Goal: Task Accomplishment & Management: Manage account settings

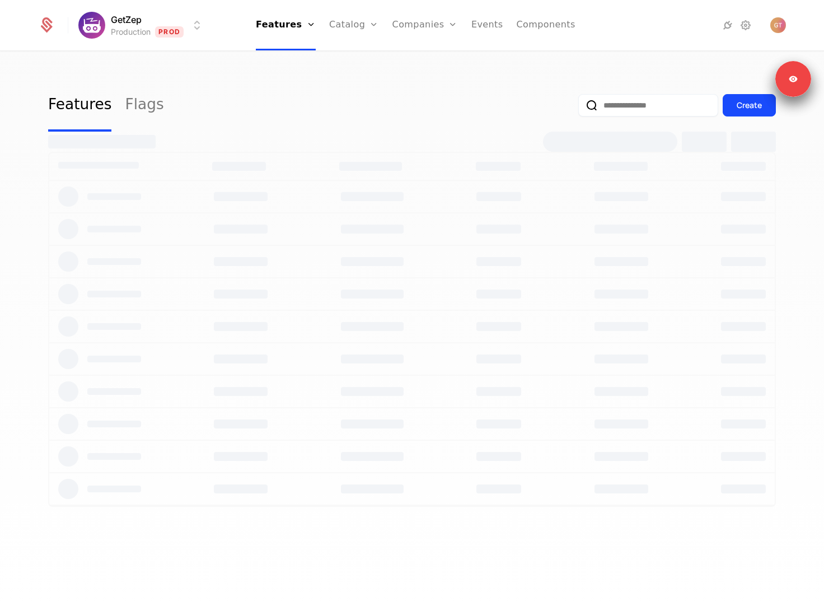
select select "**"
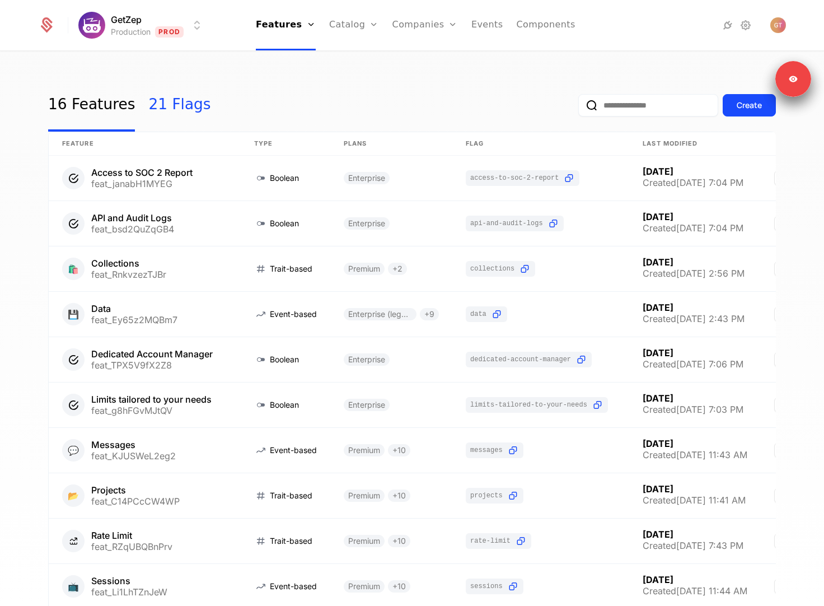
click at [176, 110] on link "21 Flags" at bounding box center [179, 105] width 62 height 53
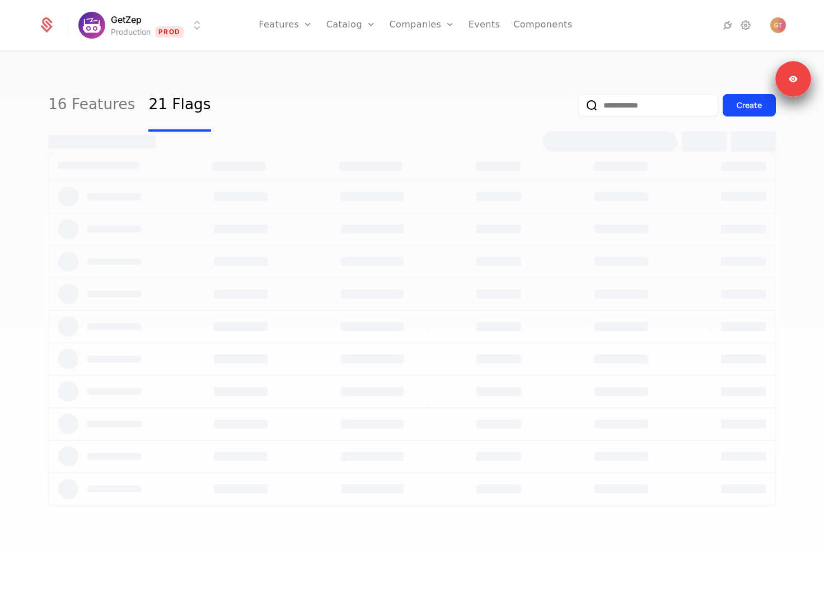
select select "**"
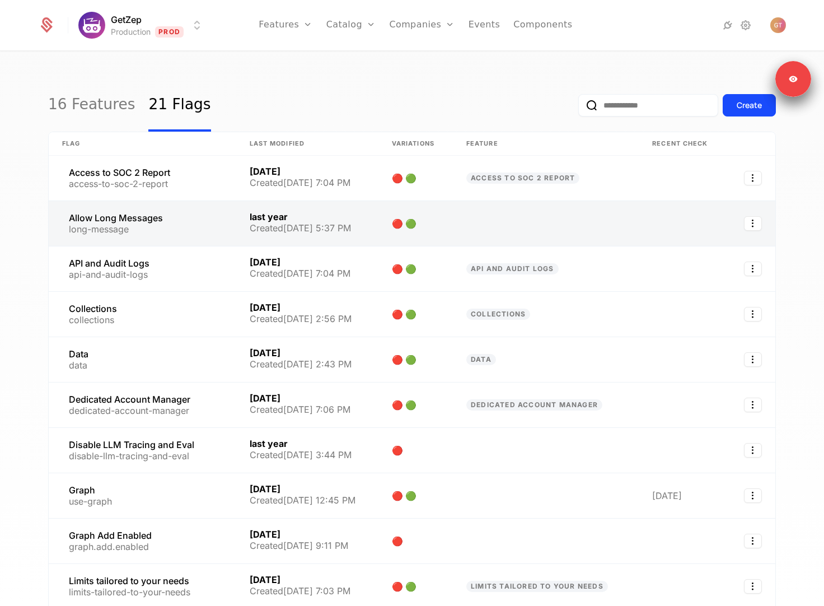
click at [365, 227] on link at bounding box center [307, 223] width 142 height 45
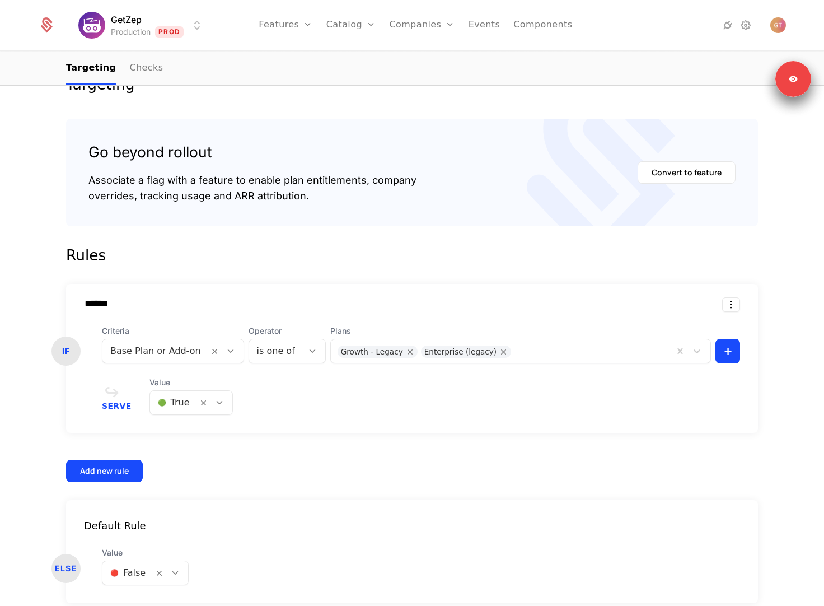
scroll to position [200, 0]
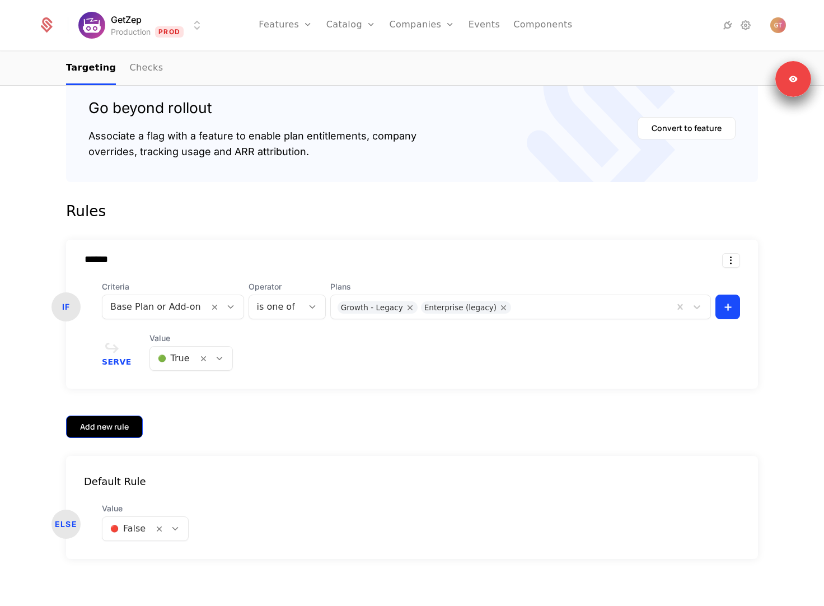
click at [101, 415] on button "Add new rule" at bounding box center [104, 426] width 77 height 22
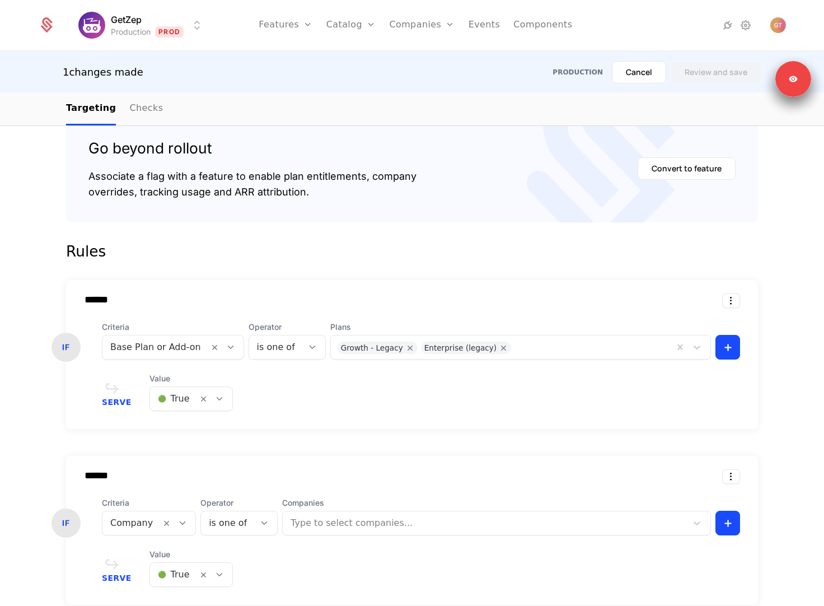
scroll to position [382, 0]
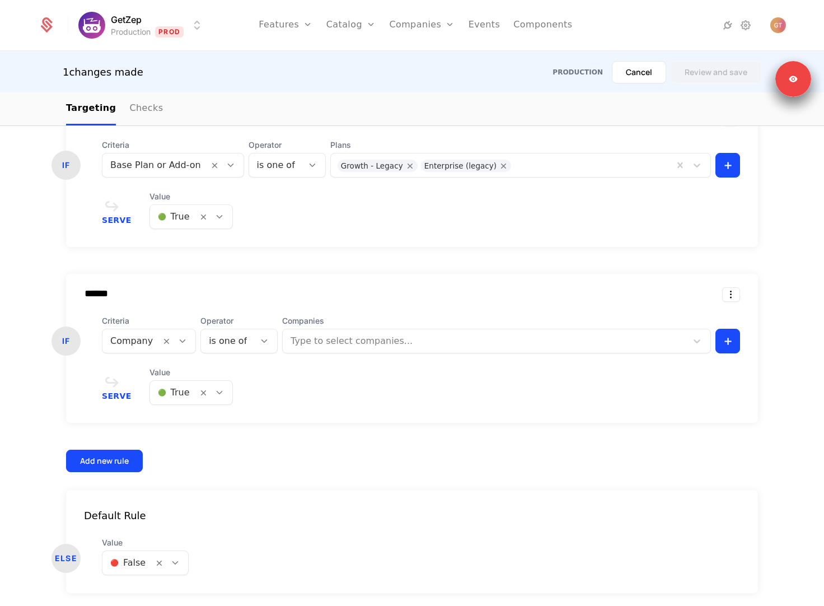
click at [342, 344] on div at bounding box center [486, 341] width 388 height 16
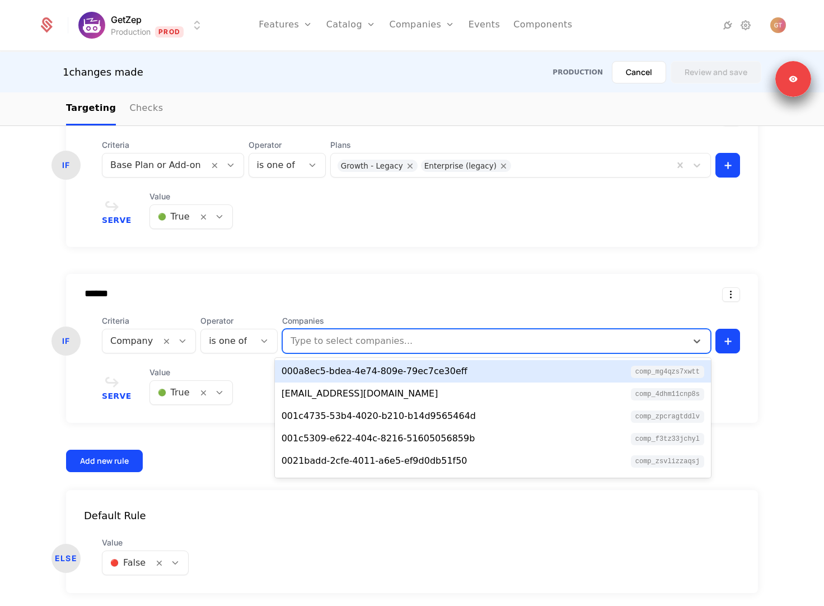
click at [350, 313] on div "****** IF Criteria Company Operator is one of Companies 000a8ec5-bdea-4e74-809e…" at bounding box center [412, 348] width 692 height 149
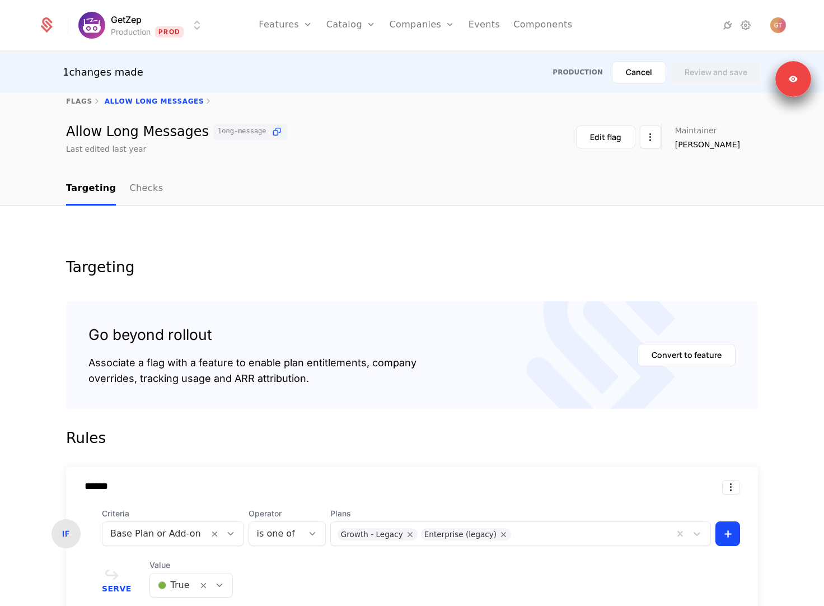
scroll to position [0, 0]
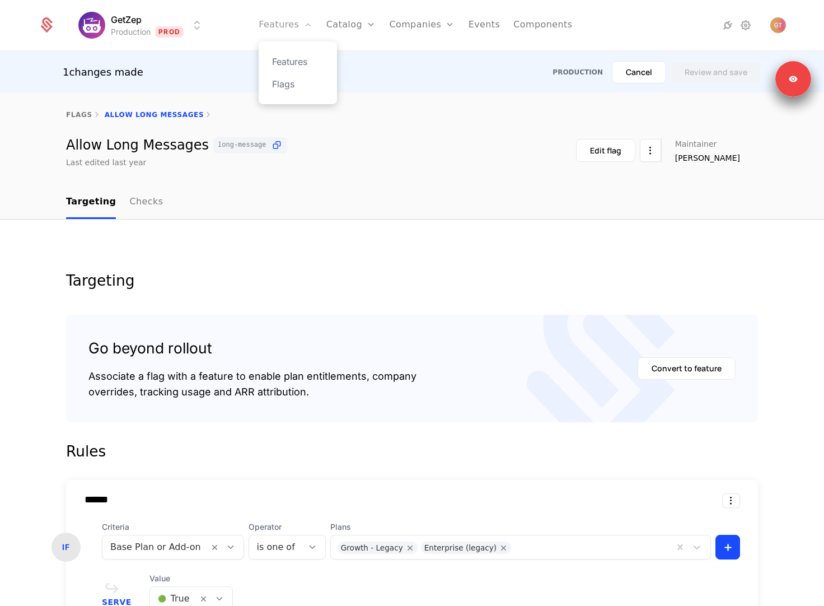
click at [298, 27] on link "Features" at bounding box center [286, 25] width 54 height 50
select select "**"
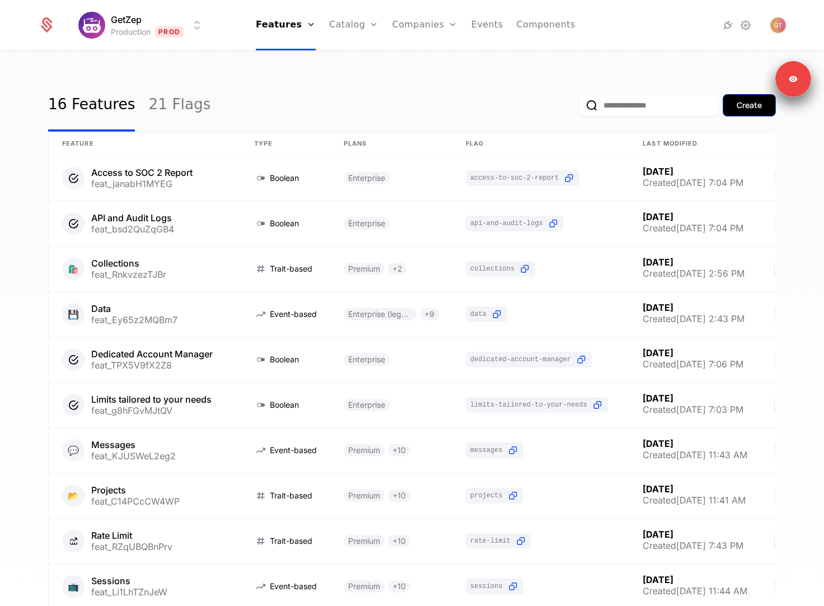
click at [747, 111] on button "Create" at bounding box center [749, 105] width 53 height 22
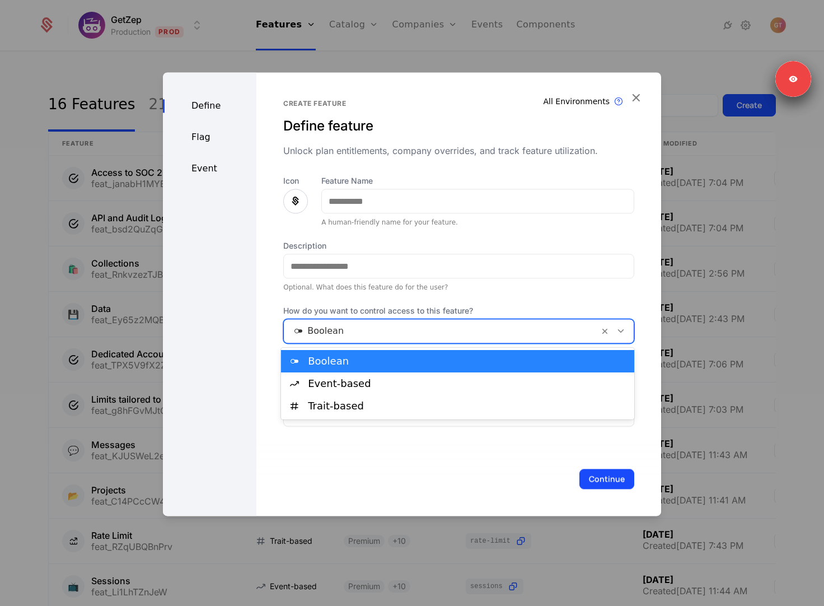
click at [368, 331] on div at bounding box center [441, 331] width 299 height 16
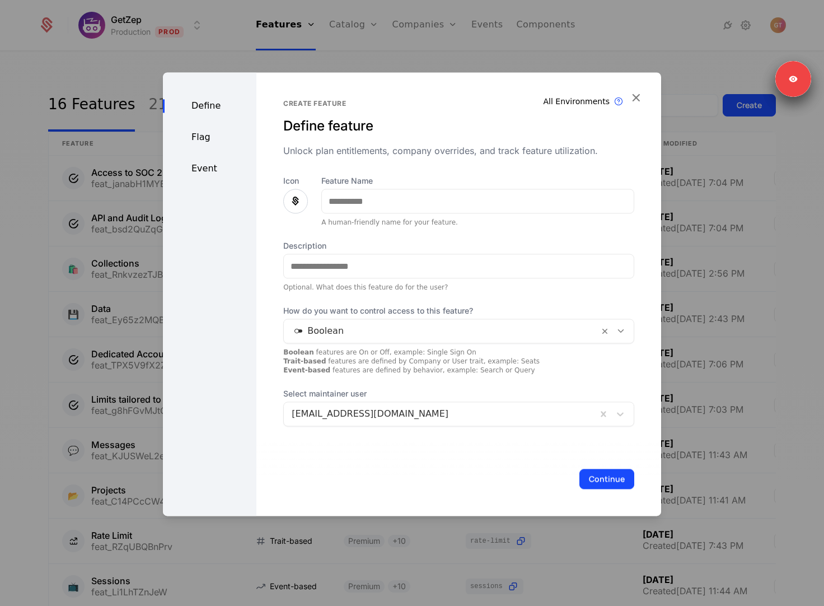
click at [203, 138] on div "Flag" at bounding box center [209, 136] width 93 height 13
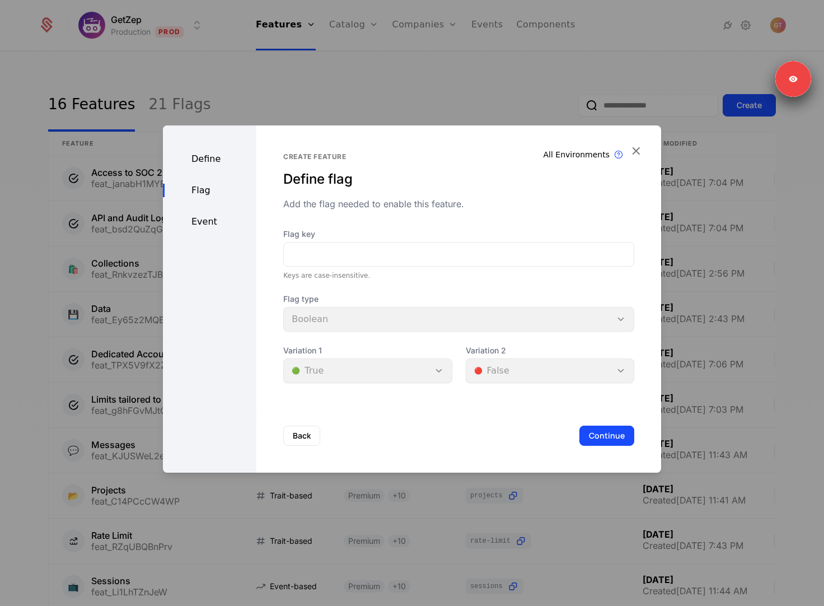
click at [274, 86] on div at bounding box center [412, 303] width 824 height 606
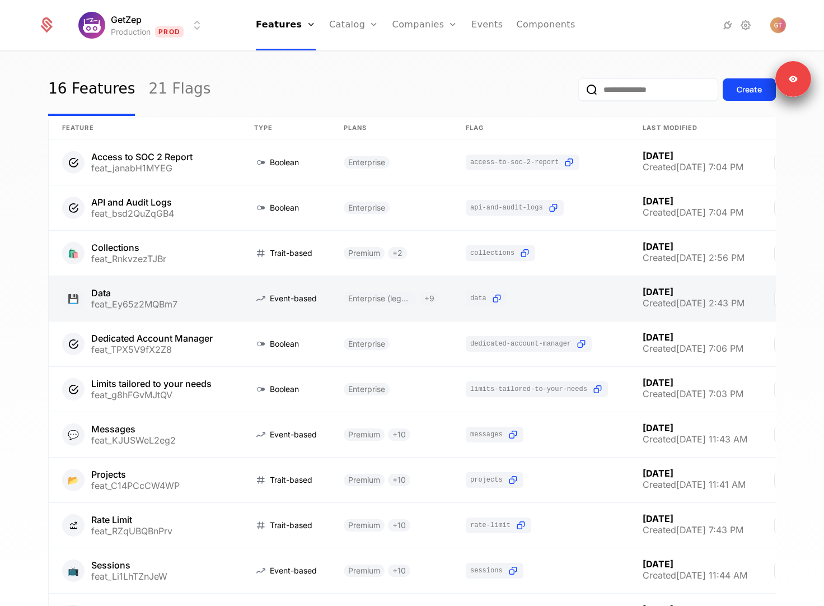
scroll to position [14, 0]
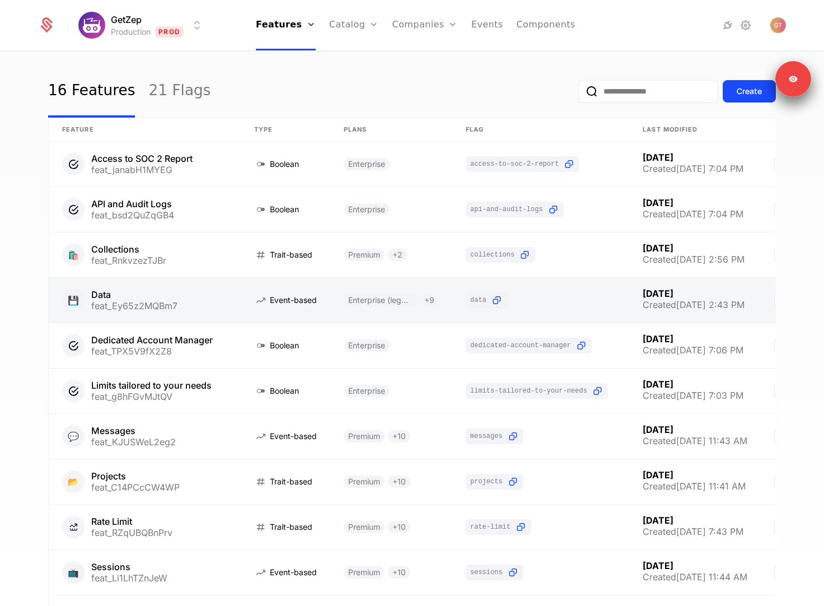
click at [240, 287] on link at bounding box center [145, 300] width 192 height 45
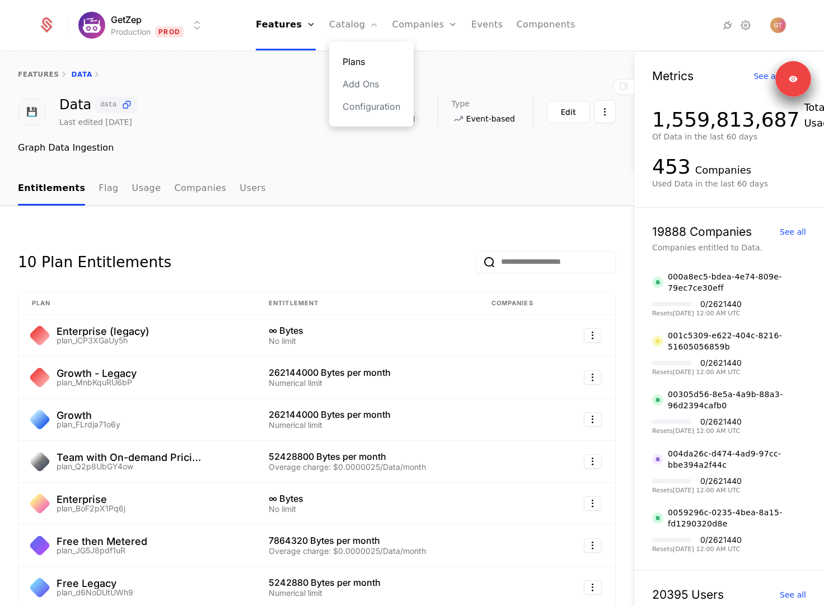
click at [355, 63] on link "Plans" at bounding box center [372, 61] width 58 height 13
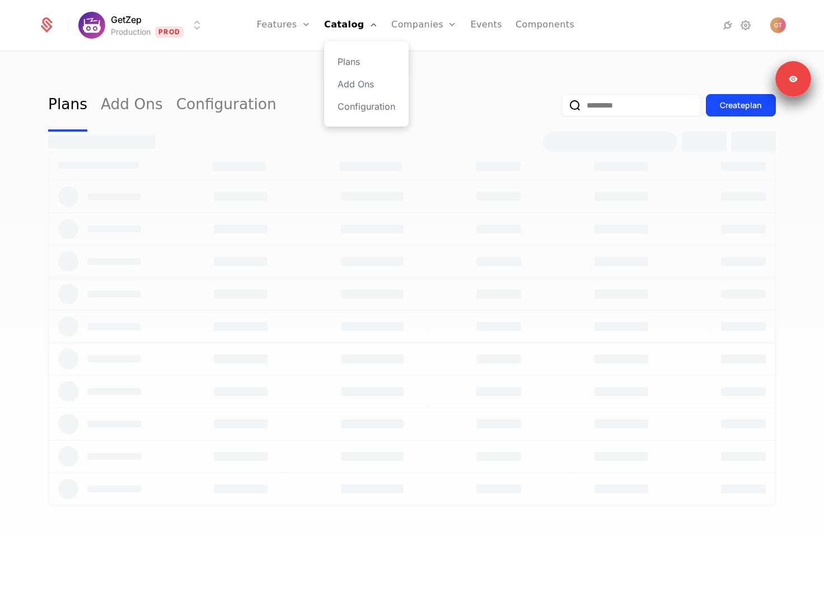
select select "**"
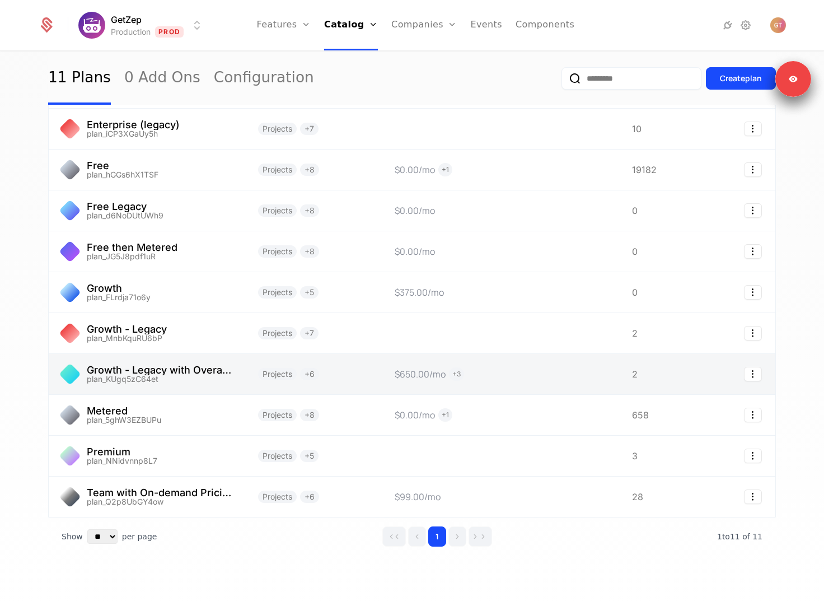
scroll to position [93, 0]
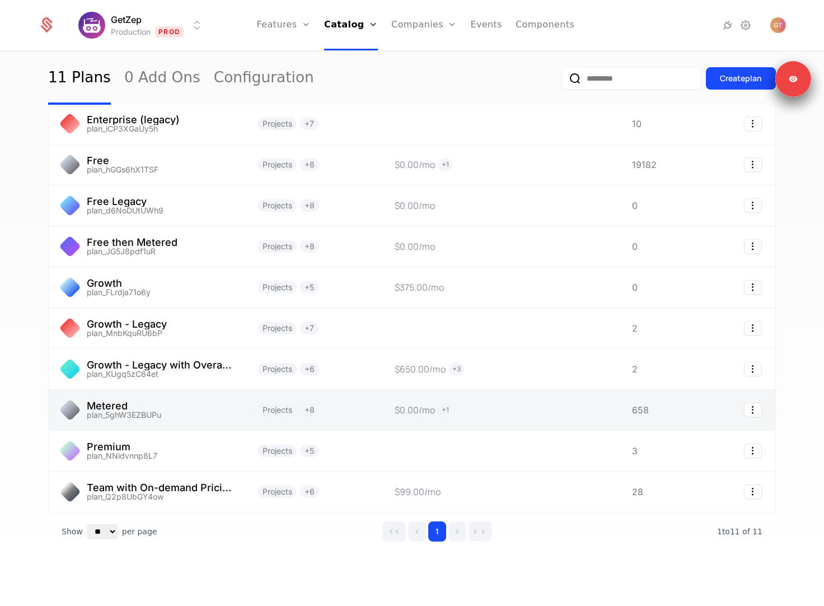
click at [357, 411] on link at bounding box center [313, 410] width 137 height 40
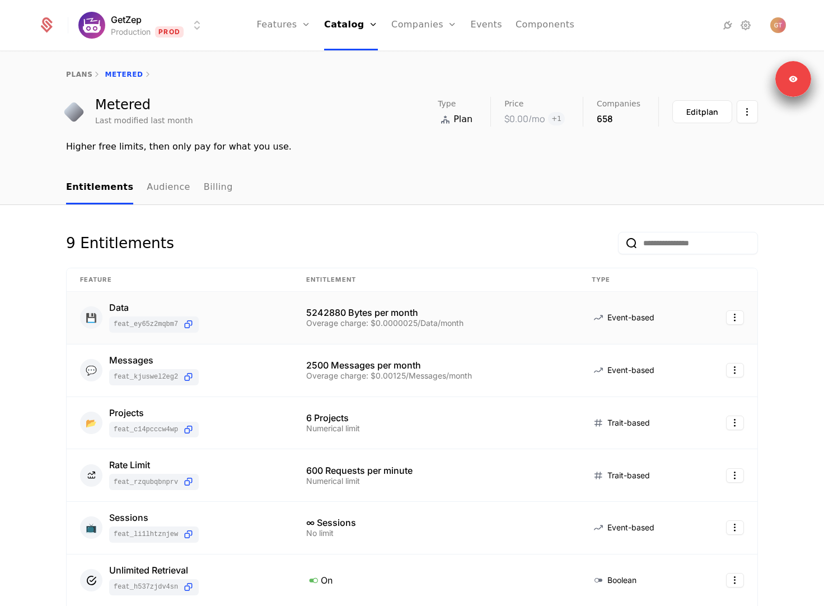
click at [259, 308] on div "💾 Data feat_Ey65z2MQBm7" at bounding box center [179, 318] width 199 height 30
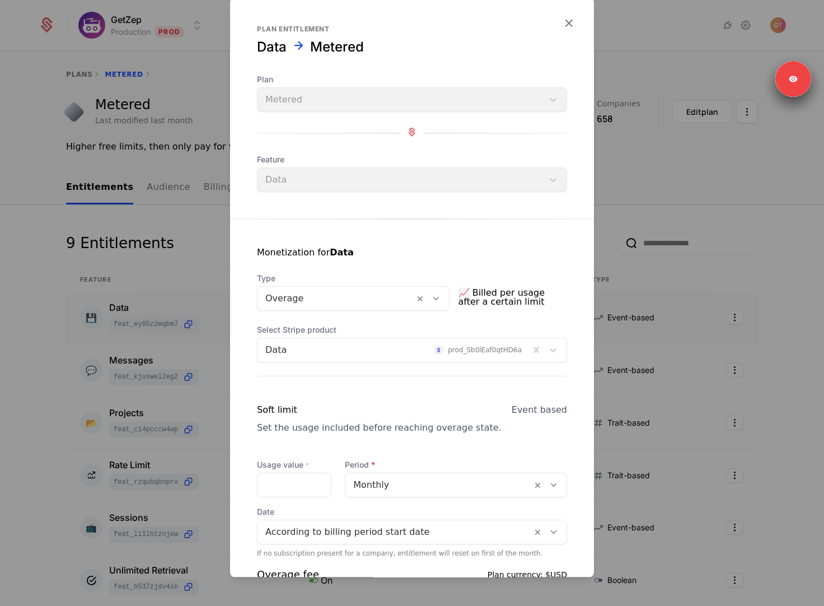
click at [304, 298] on div at bounding box center [335, 298] width 141 height 16
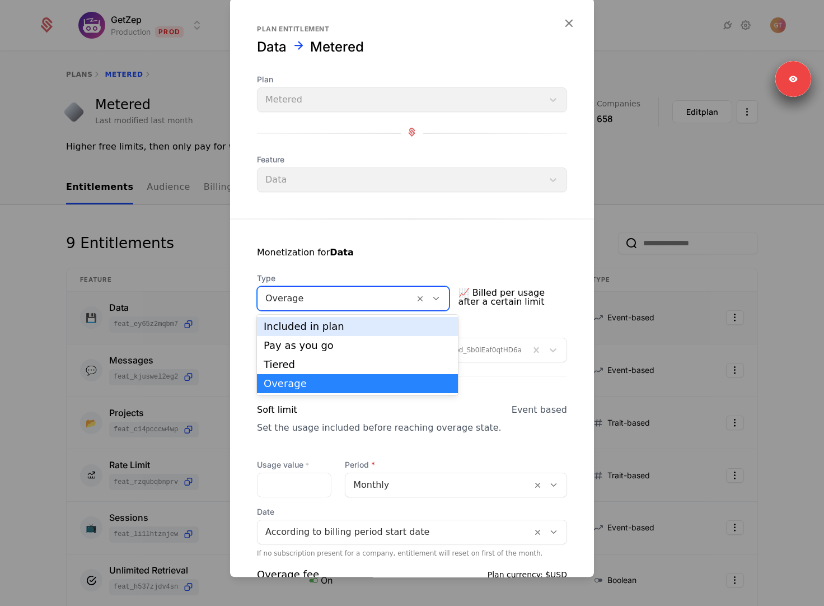
click at [307, 324] on div "Included in plan" at bounding box center [357, 326] width 187 height 10
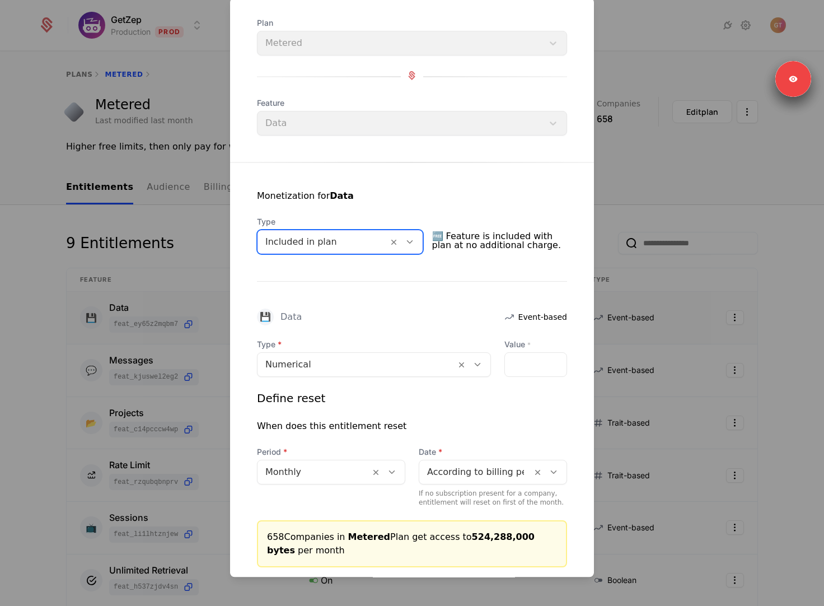
scroll to position [41, 0]
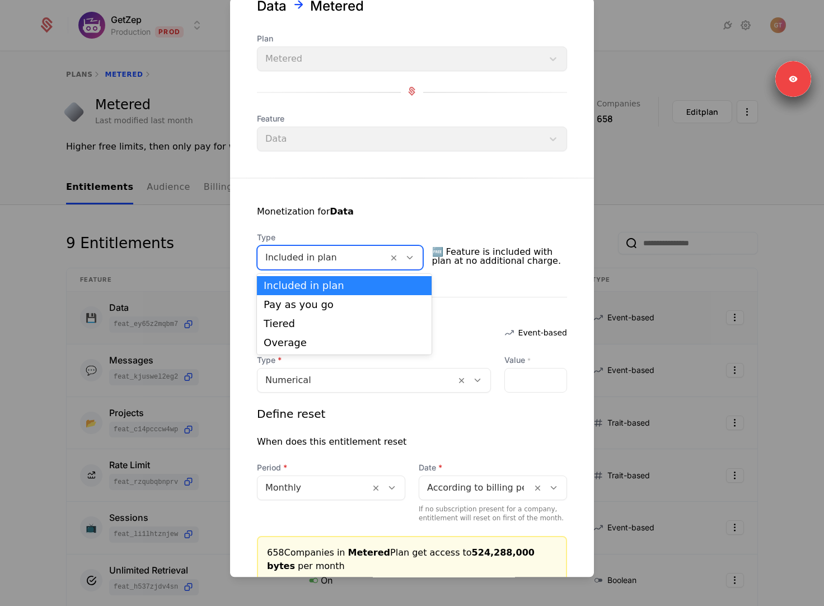
click at [355, 260] on div at bounding box center [322, 258] width 115 height 16
click at [335, 302] on div "Pay as you go" at bounding box center [344, 304] width 161 height 10
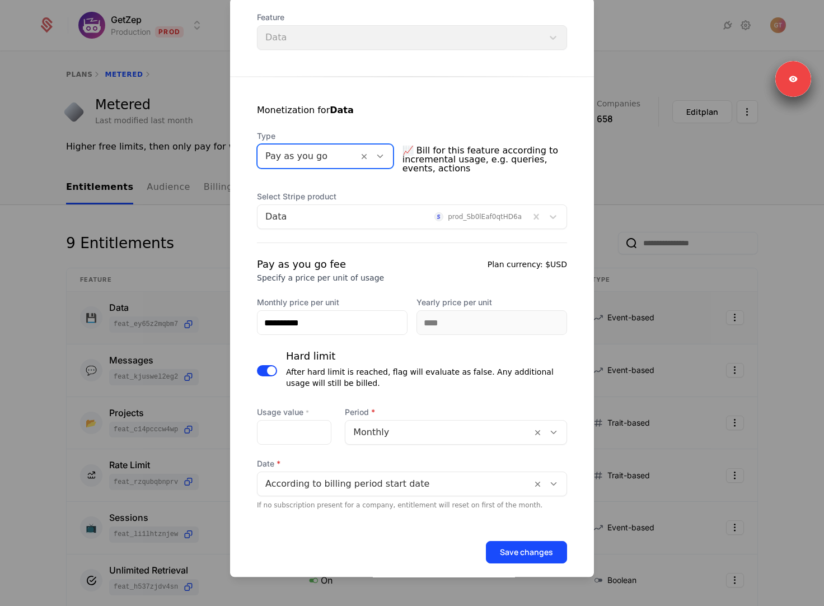
scroll to position [155, 0]
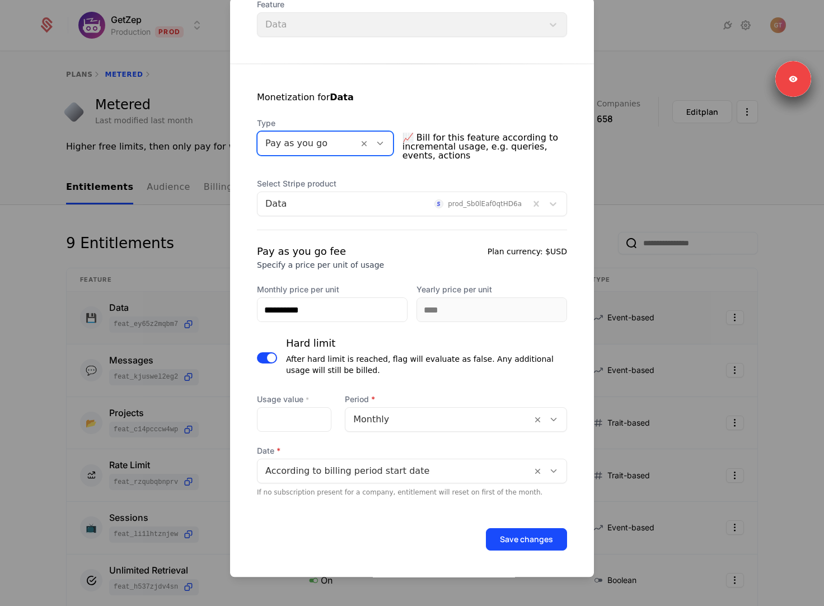
click at [337, 149] on div at bounding box center [307, 143] width 85 height 16
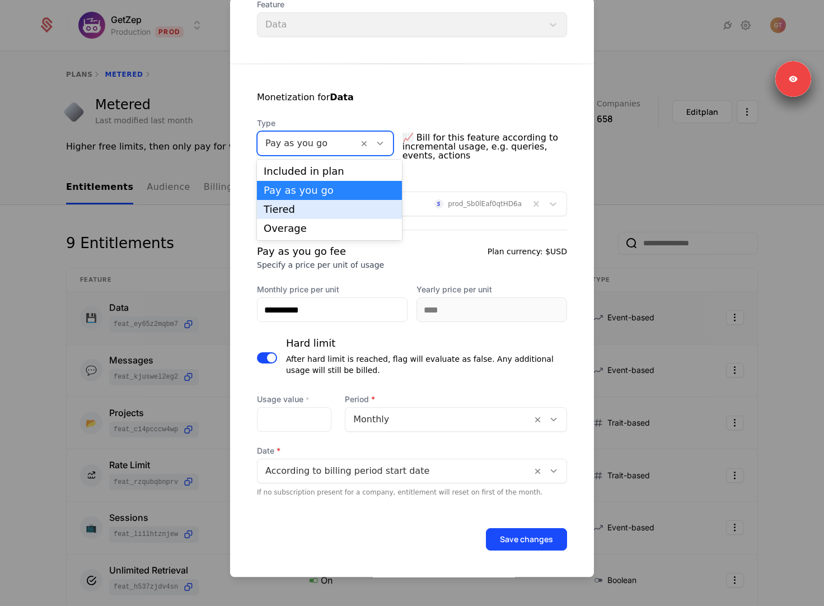
click at [322, 206] on div "Tiered" at bounding box center [330, 209] width 132 height 10
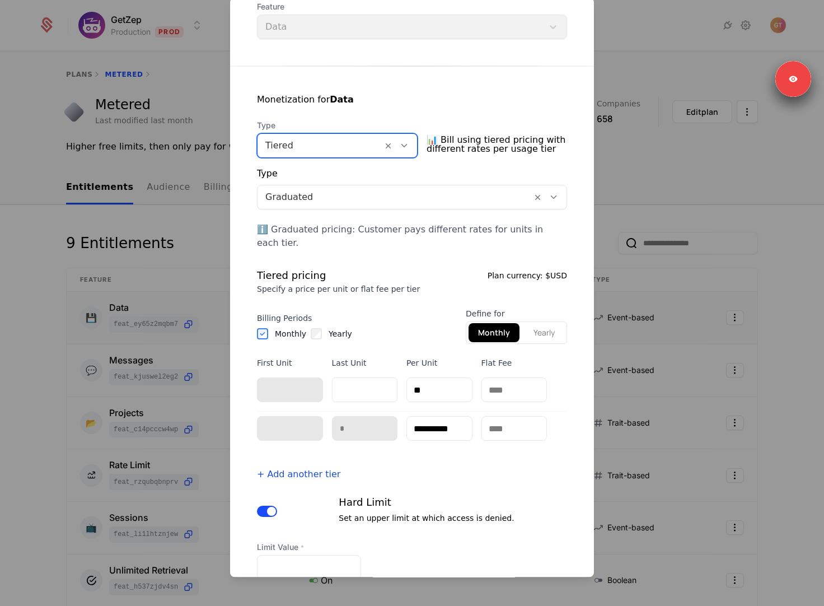
scroll to position [147, 0]
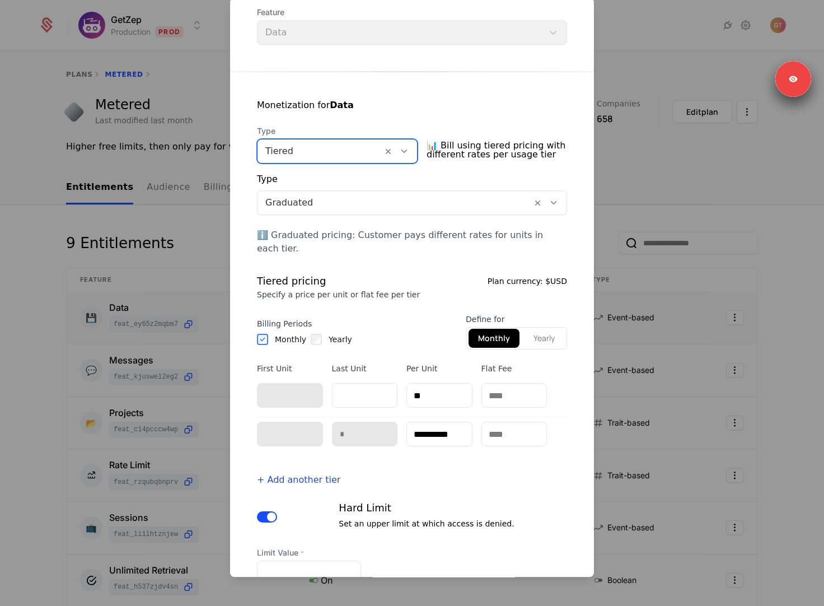
click at [373, 153] on div at bounding box center [319, 151] width 109 height 16
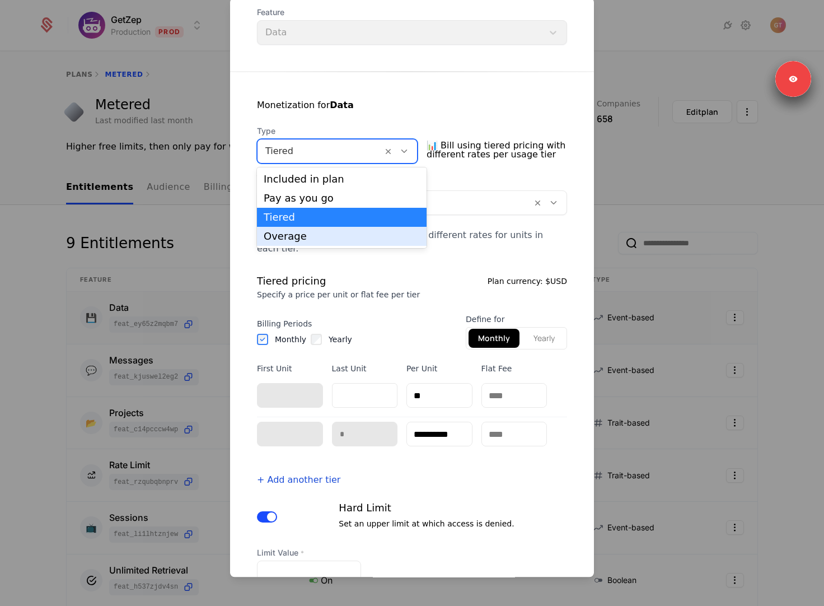
click at [332, 236] on div "Overage" at bounding box center [342, 236] width 156 height 10
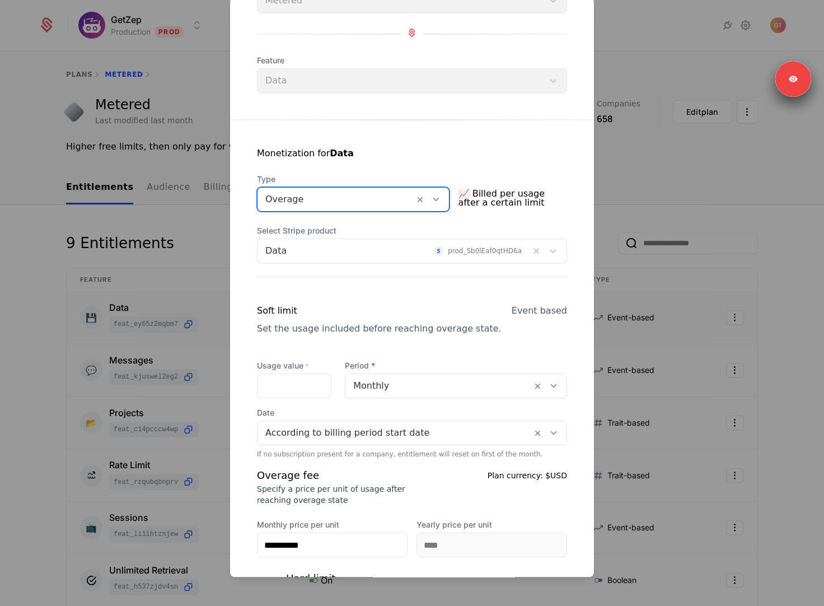
scroll to position [0, 0]
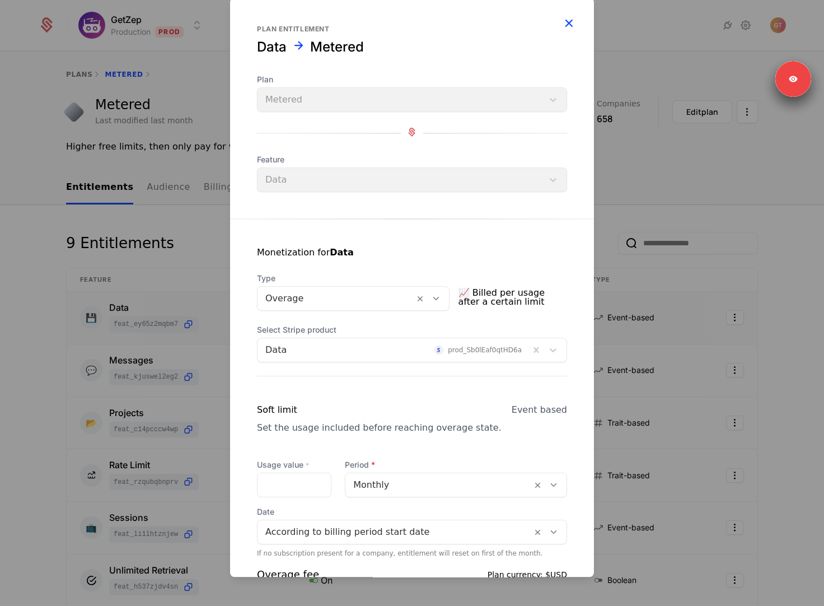
click at [568, 26] on icon "button" at bounding box center [568, 23] width 15 height 15
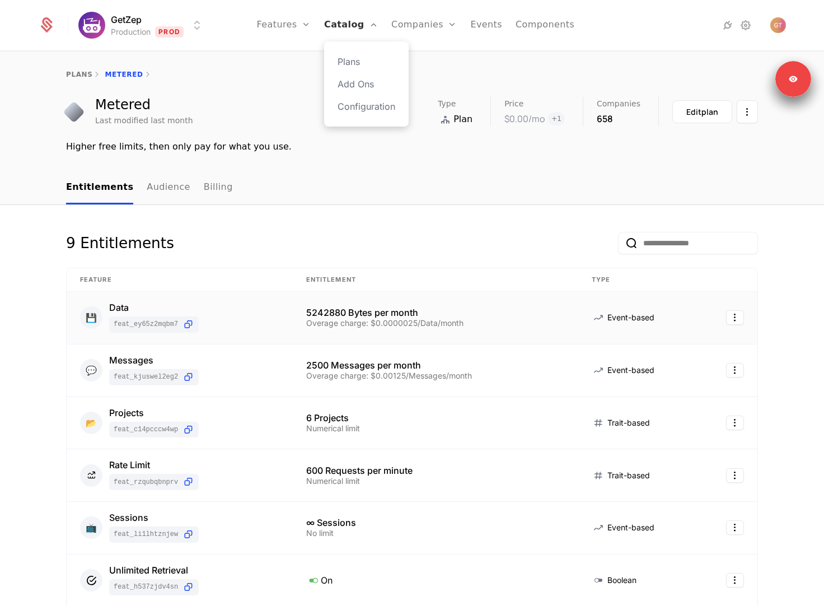
click at [360, 26] on link "Catalog" at bounding box center [351, 25] width 54 height 50
select select "**"
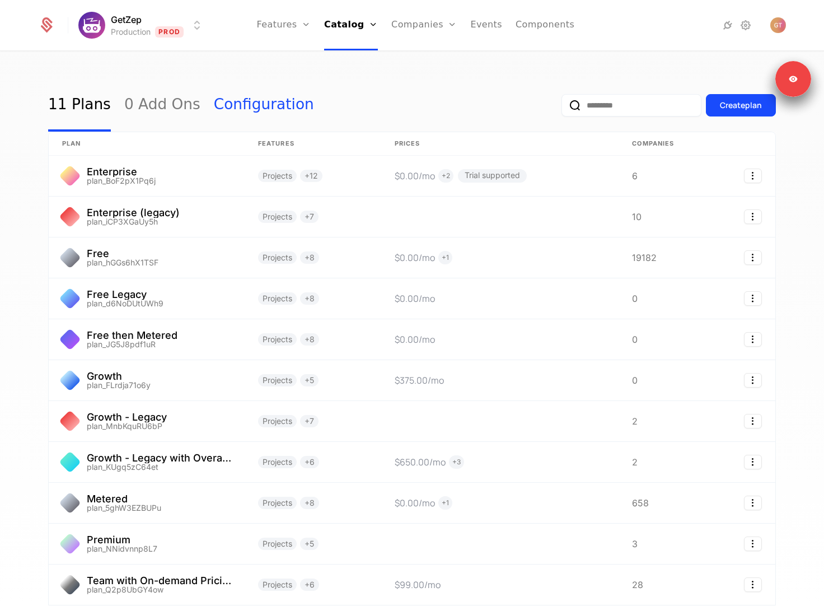
click at [249, 109] on link "Configuration" at bounding box center [264, 105] width 100 height 53
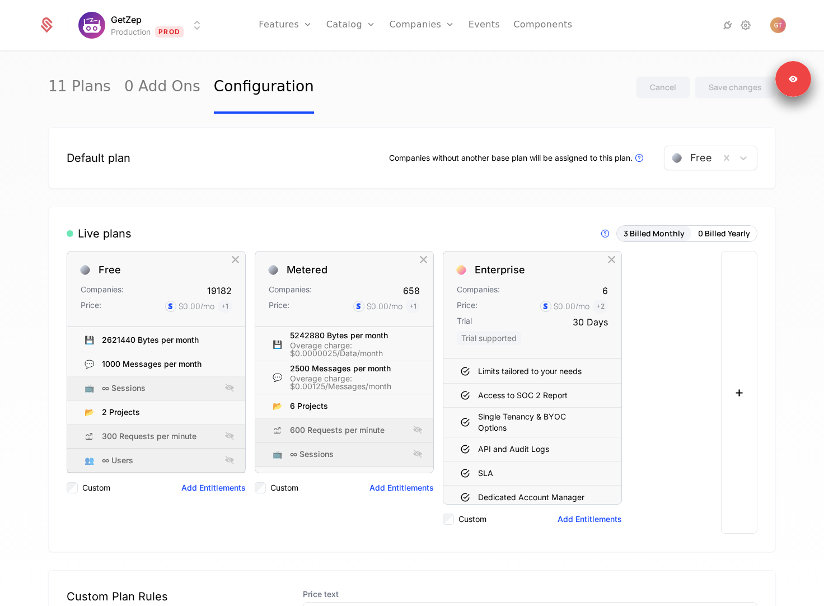
select select "**"
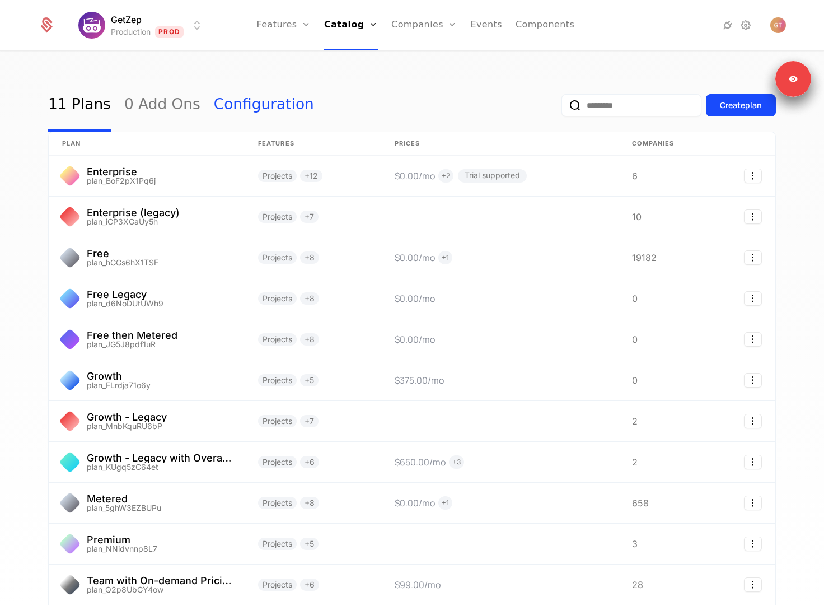
click at [237, 111] on link "Configuration" at bounding box center [264, 105] width 100 height 53
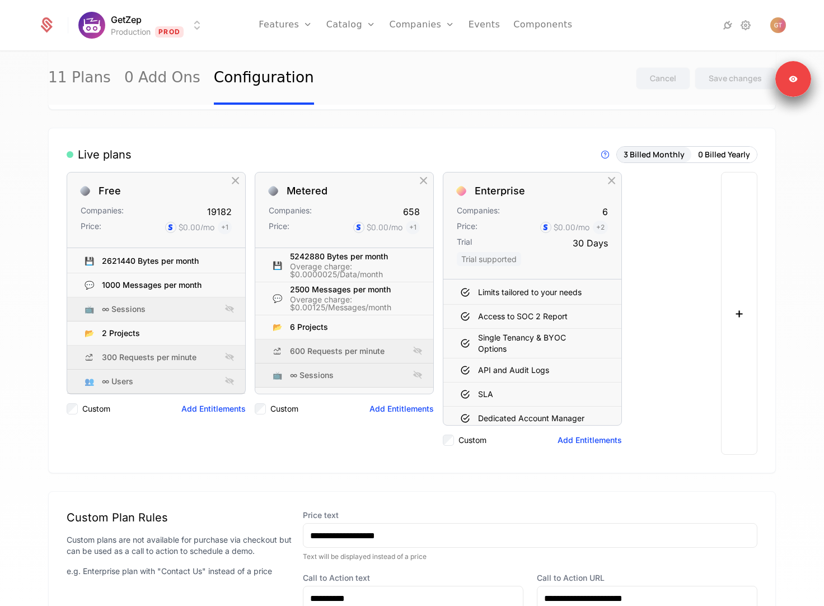
scroll to position [82, 0]
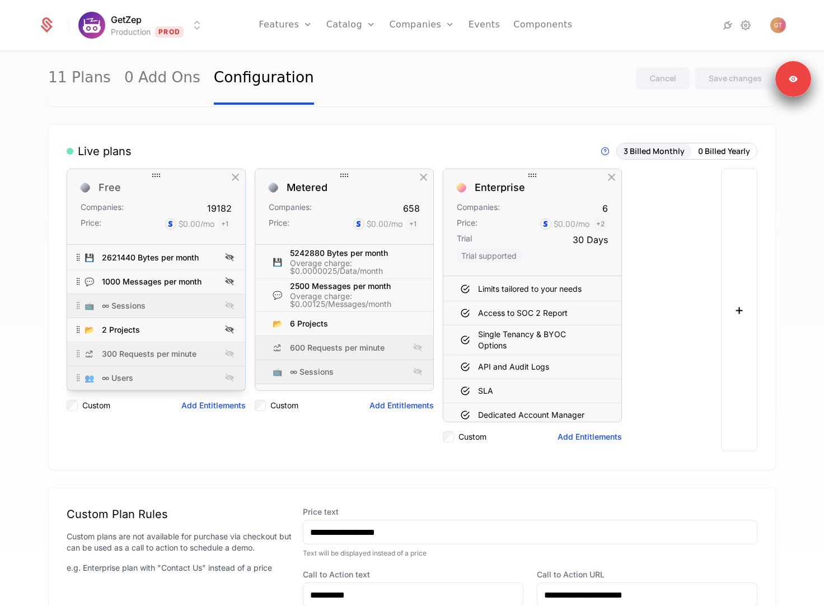
drag, startPoint x: 163, startPoint y: 176, endPoint x: 160, endPoint y: 191, distance: 15.4
click at [160, 191] on div "Free Companies: 19182 Price: $0.00 /mo + 1 💾 2621440 Bytes per month 💬 1000 Mes…" at bounding box center [156, 309] width 179 height 283
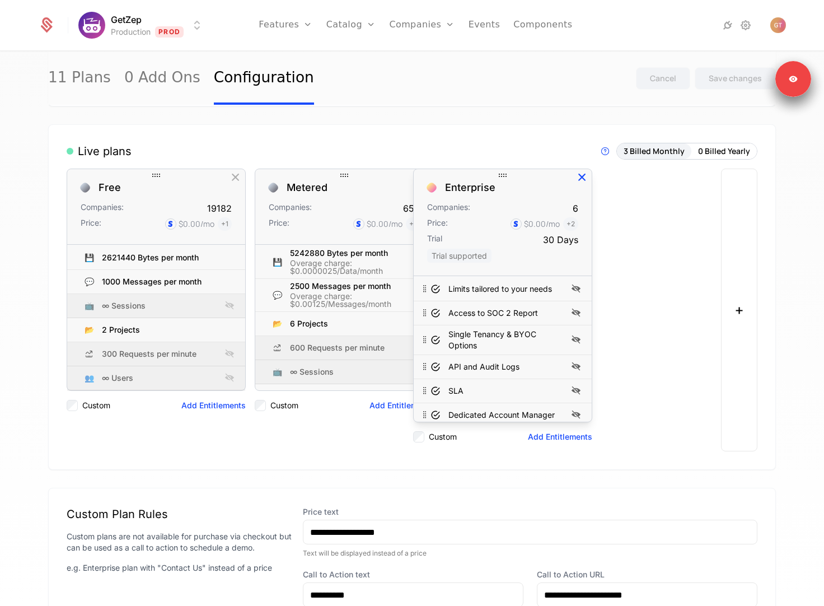
drag, startPoint x: 526, startPoint y: 177, endPoint x: 496, endPoint y: 180, distance: 29.8
click at [496, 180] on icon at bounding box center [502, 174] width 13 height 13
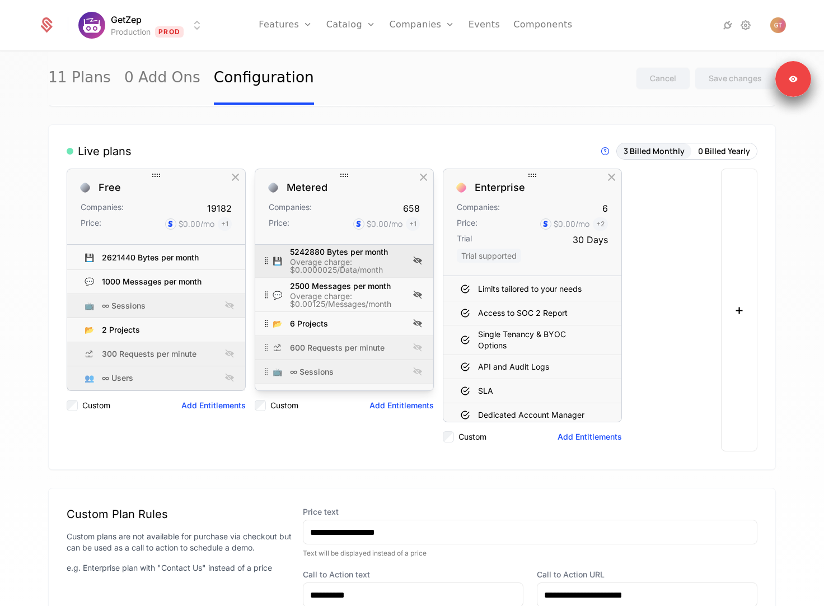
click at [374, 258] on div "Overage charge: $0.0000025/Data/month" at bounding box center [348, 266] width 116 height 16
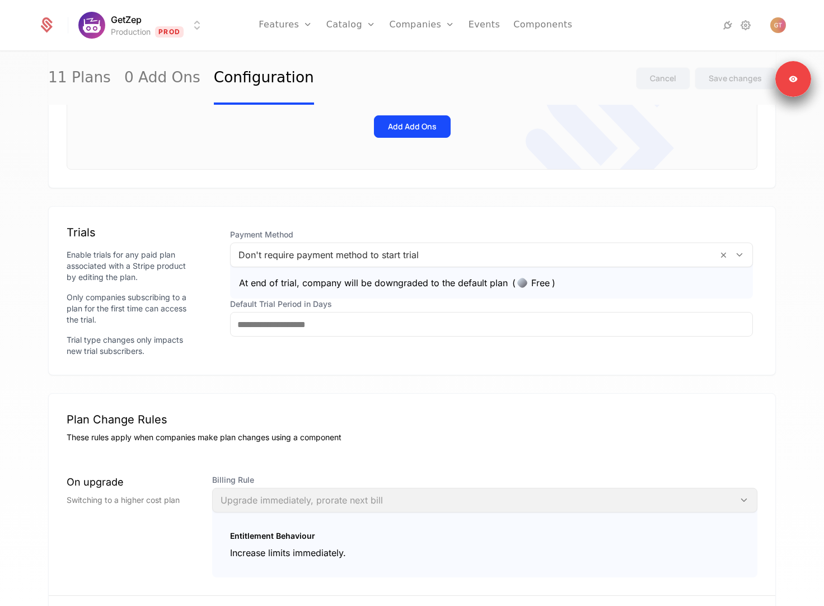
scroll to position [688, 0]
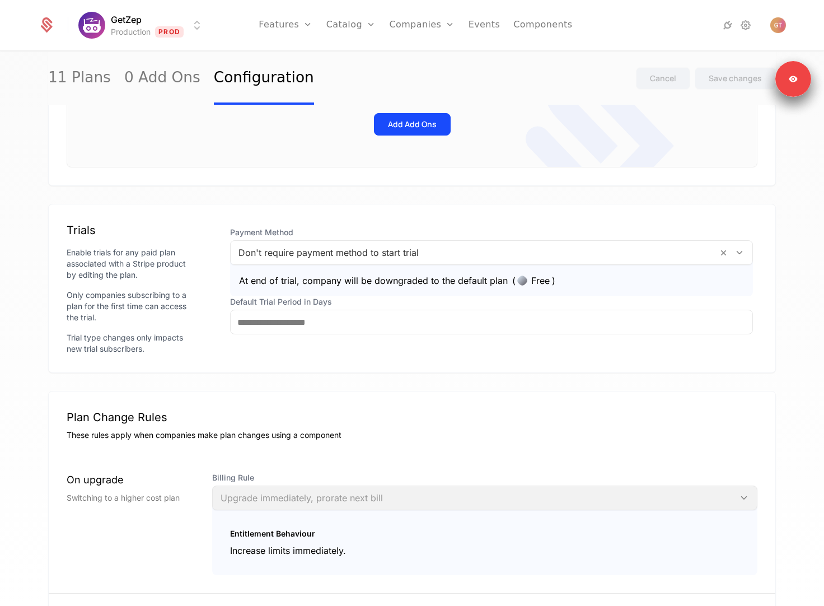
click at [405, 258] on div at bounding box center [473, 253] width 471 height 16
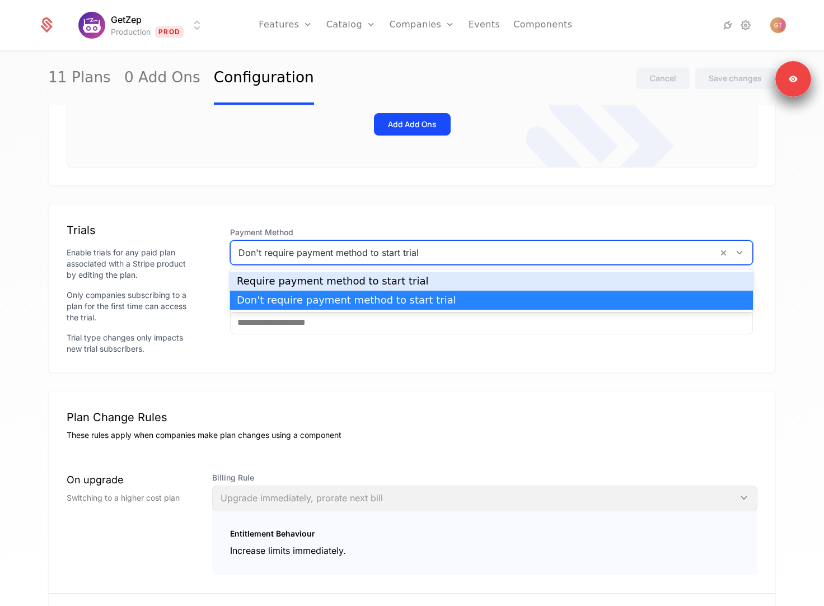
click at [418, 222] on div "Trials Enable trials for any paid plan associated with a Stripe product by edit…" at bounding box center [412, 288] width 728 height 169
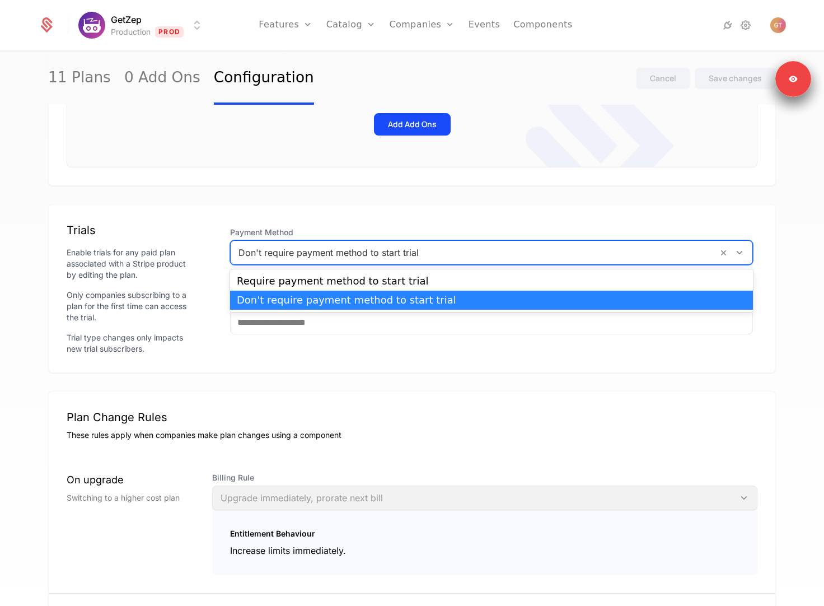
click at [399, 249] on div at bounding box center [473, 253] width 471 height 16
click at [359, 348] on div "Payment Method Don't require payment method to start trial selected, 2 of 2. 2 …" at bounding box center [492, 288] width 532 height 132
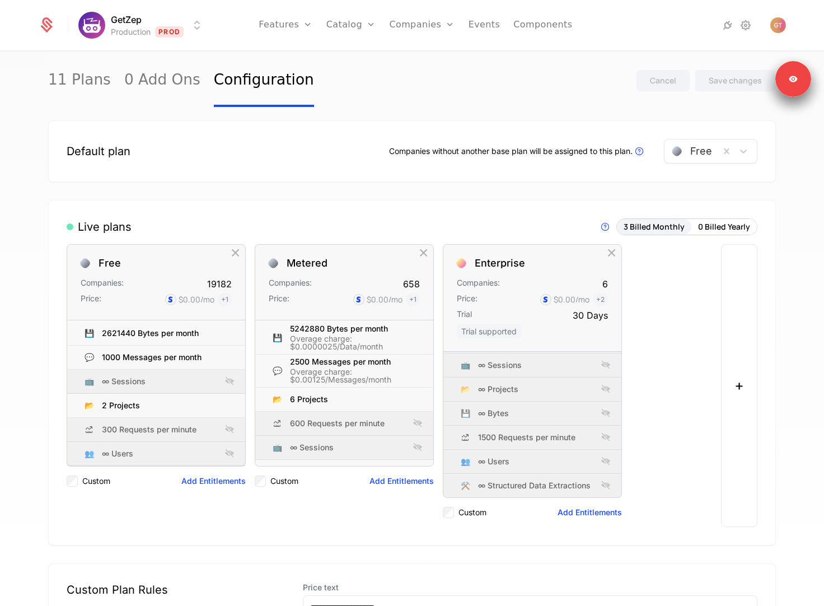
scroll to position [0, 0]
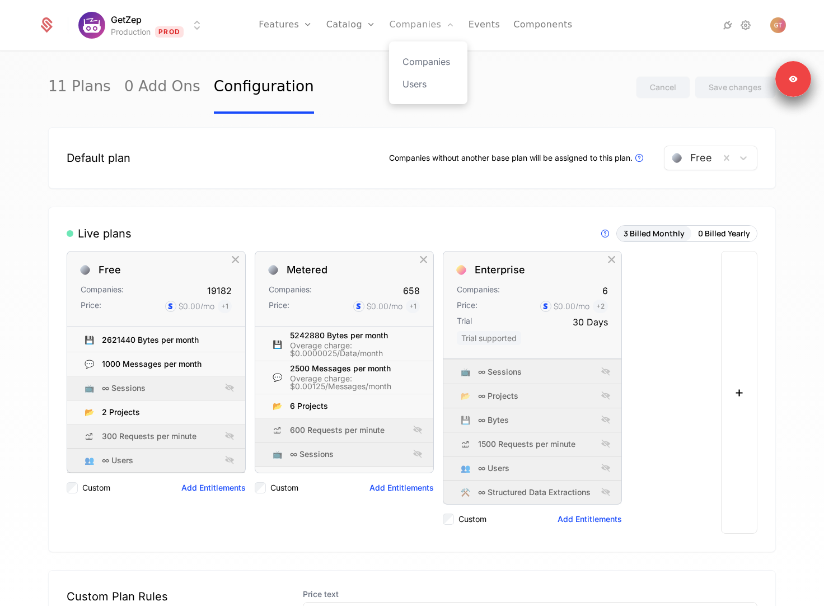
click at [428, 28] on link "Companies" at bounding box center [421, 25] width 65 height 50
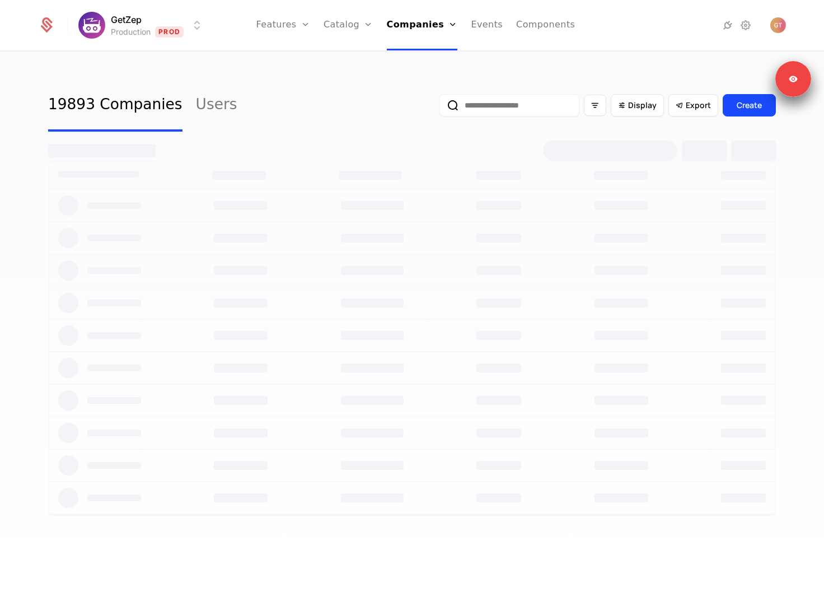
click at [509, 113] on input "email" at bounding box center [509, 105] width 140 height 22
select select "**"
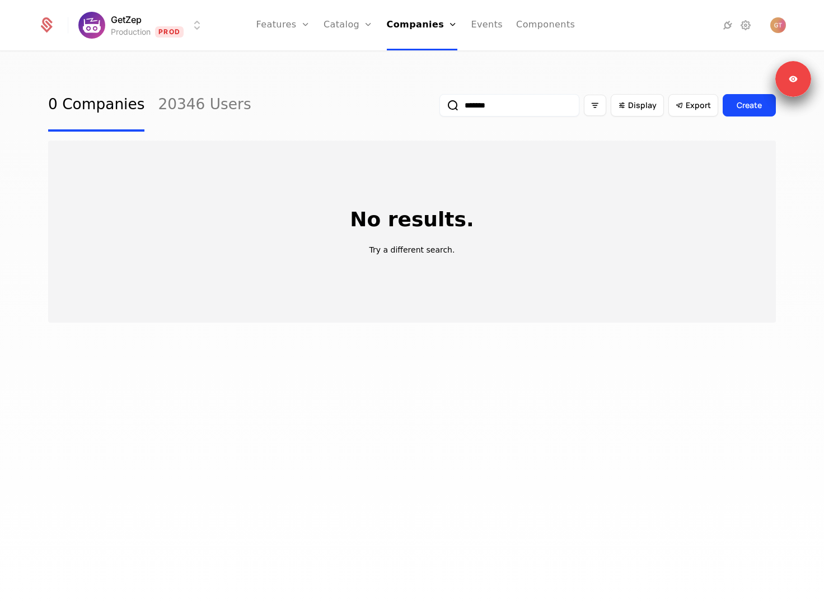
type input "********"
select select "**"
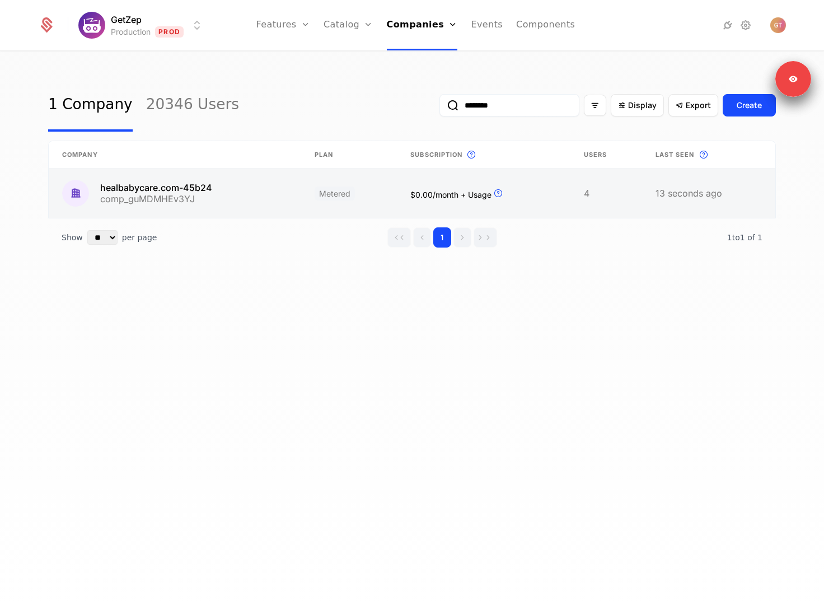
type input "********"
click at [237, 201] on link at bounding box center [175, 192] width 252 height 49
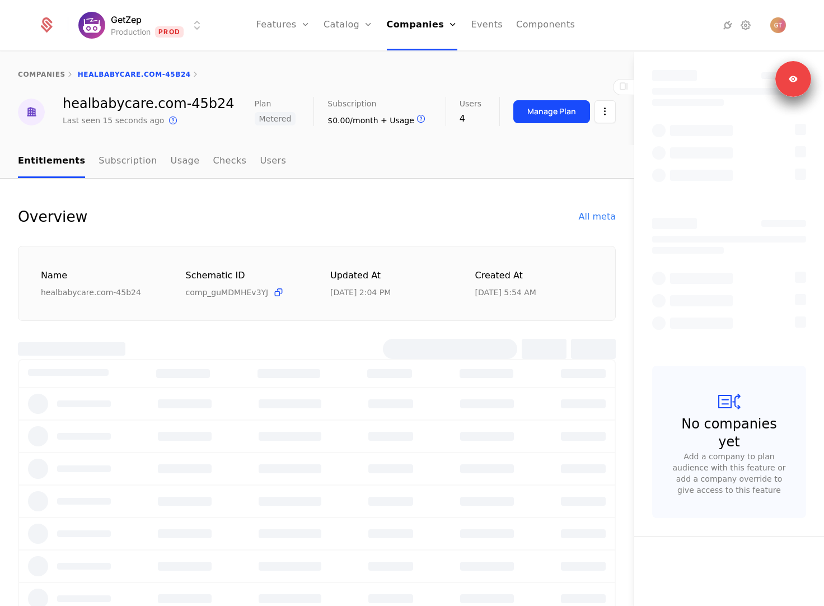
select select "**"
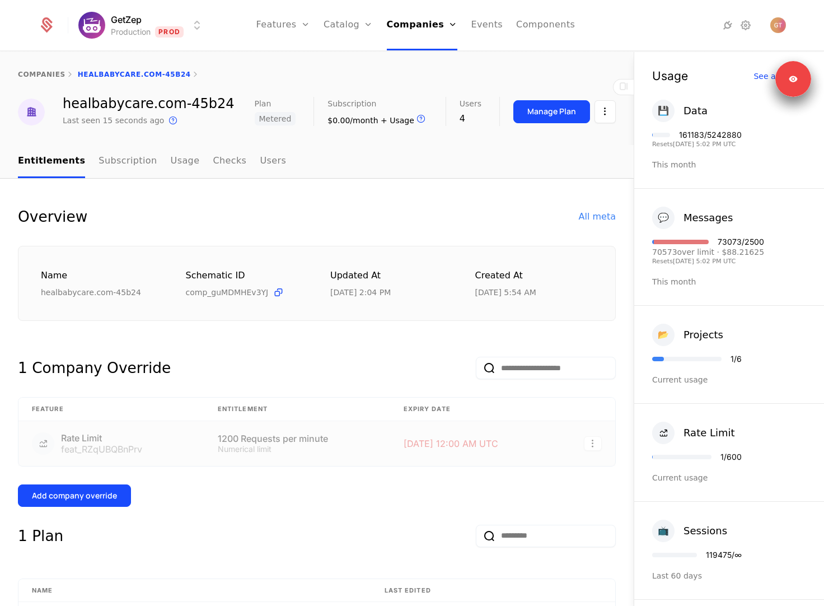
drag, startPoint x: 757, startPoint y: 241, endPoint x: 712, endPoint y: 243, distance: 44.3
click at [712, 243] on div "💬 Messages 73073 / 2500 70573 over limit · $88.21625 Resets 9/6/2025, 5:02 PM U…" at bounding box center [729, 247] width 190 height 117
click at [725, 254] on div "70573 over limit · $88.21625" at bounding box center [708, 252] width 112 height 8
drag, startPoint x: 718, startPoint y: 252, endPoint x: 761, endPoint y: 251, distance: 43.1
click at [761, 251] on div "💬 Messages 73073 / 2500 70573 over limit · $88.21625 Resets 9/6/2025, 5:02 PM U…" at bounding box center [729, 247] width 190 height 117
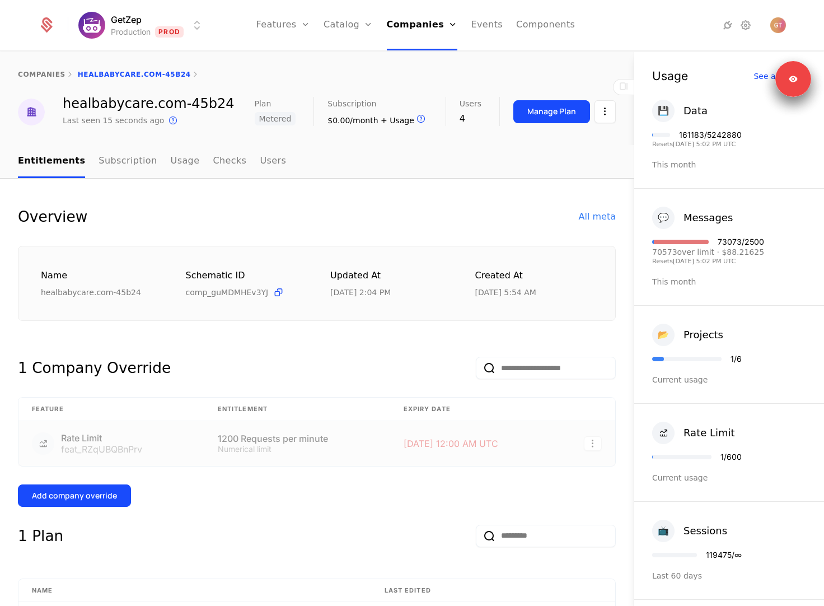
click at [746, 251] on div "70573 over limit · $88.21625" at bounding box center [708, 252] width 112 height 8
drag, startPoint x: 762, startPoint y: 238, endPoint x: 716, endPoint y: 238, distance: 45.9
click at [716, 238] on div "💬 Messages 73073 / 2500 70573 over limit · $88.21625 Resets 9/6/2025, 5:02 PM U…" at bounding box center [729, 247] width 190 height 117
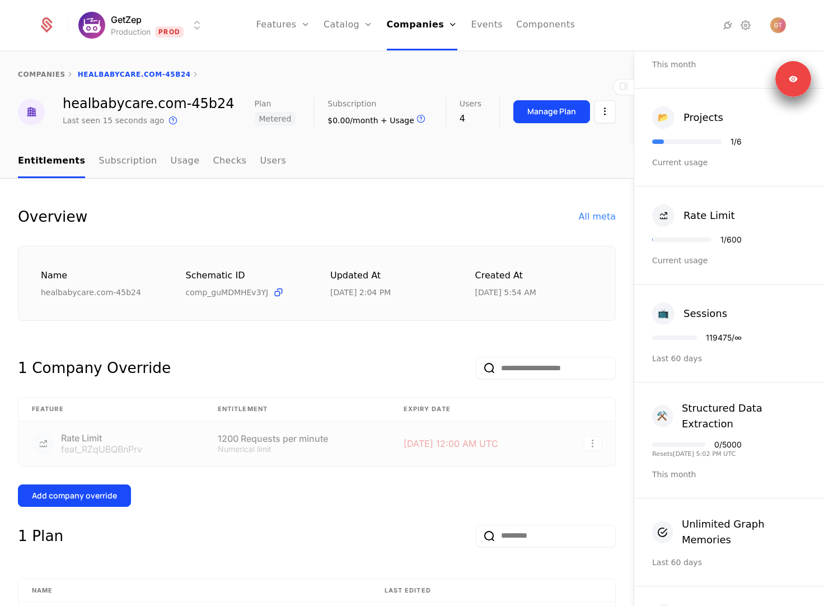
scroll to position [233, 0]
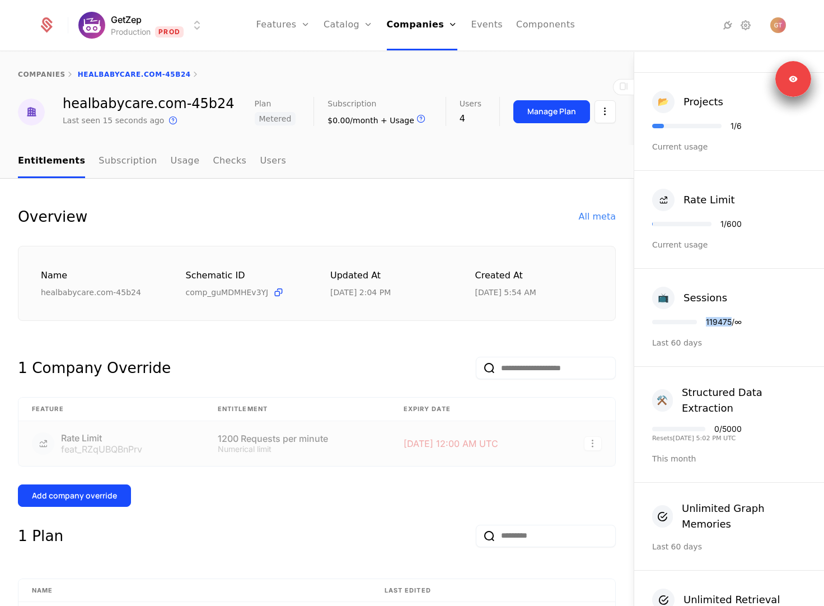
drag, startPoint x: 706, startPoint y: 322, endPoint x: 733, endPoint y: 318, distance: 27.1
click at [733, 318] on div "119475 / ∞" at bounding box center [697, 322] width 90 height 8
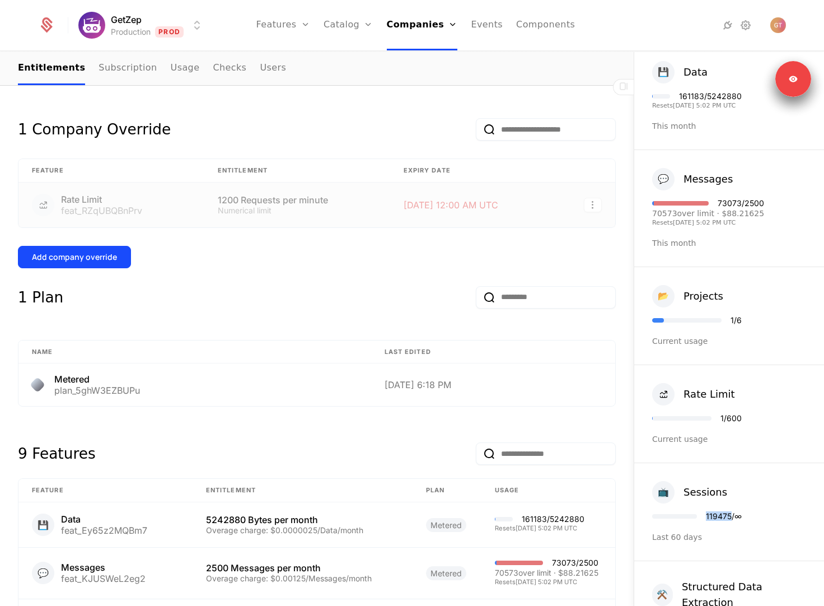
scroll to position [254, 0]
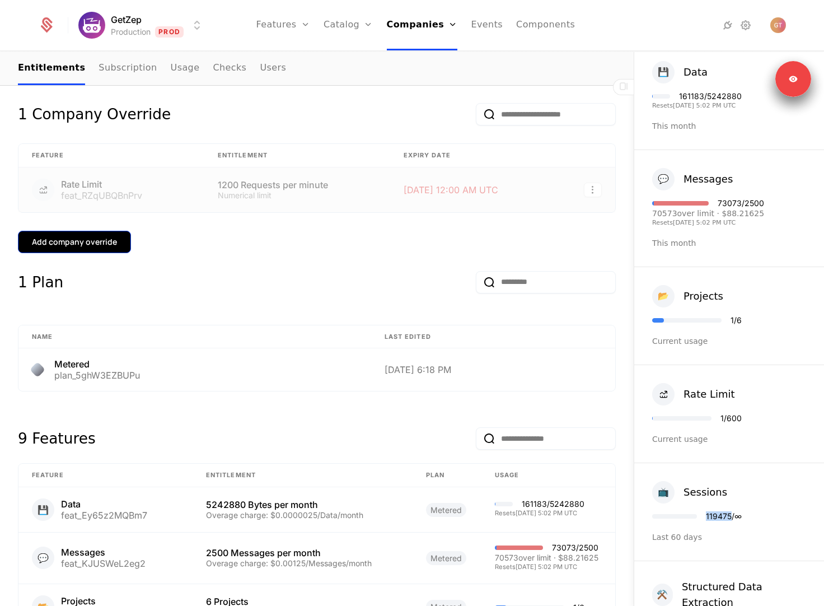
click at [115, 243] on button "Add company override" at bounding box center [74, 242] width 113 height 22
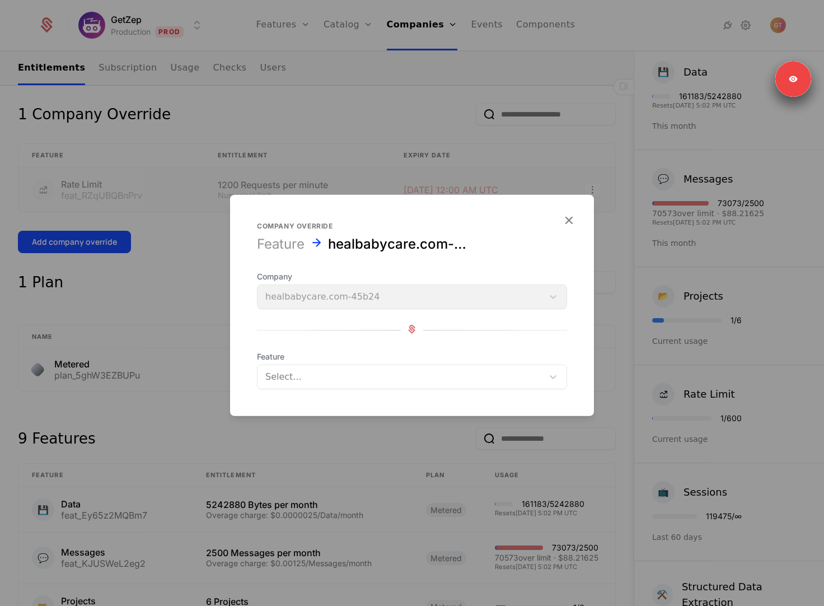
click at [327, 374] on div at bounding box center [400, 377] width 270 height 16
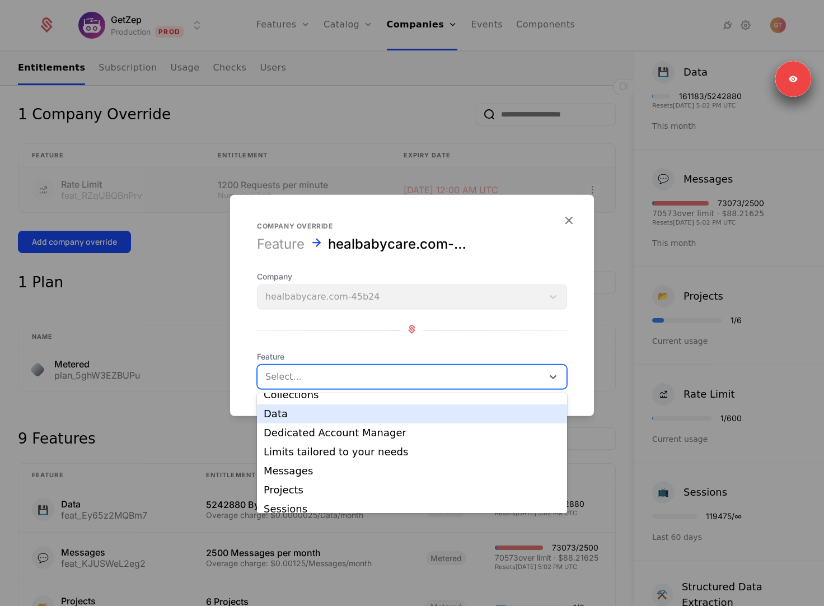
scroll to position [61, 0]
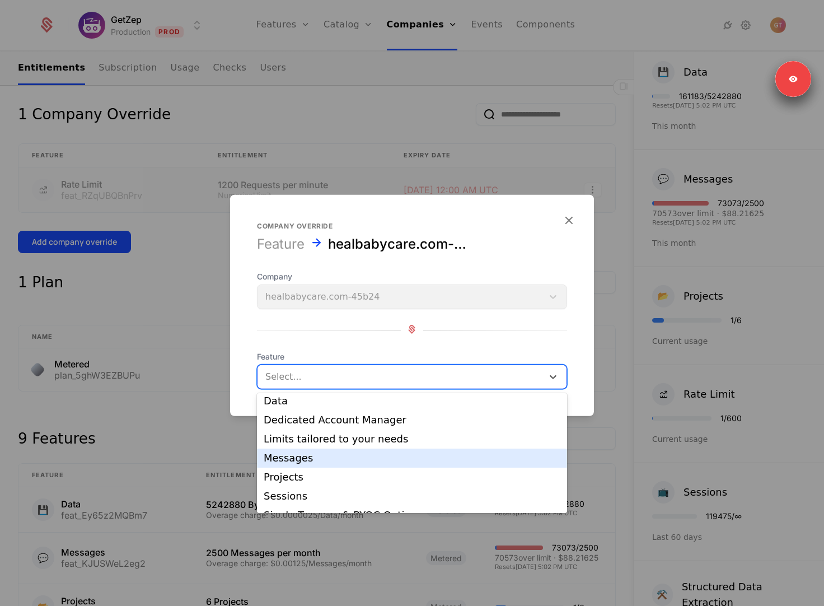
click at [308, 463] on div "Messages" at bounding box center [412, 458] width 297 height 10
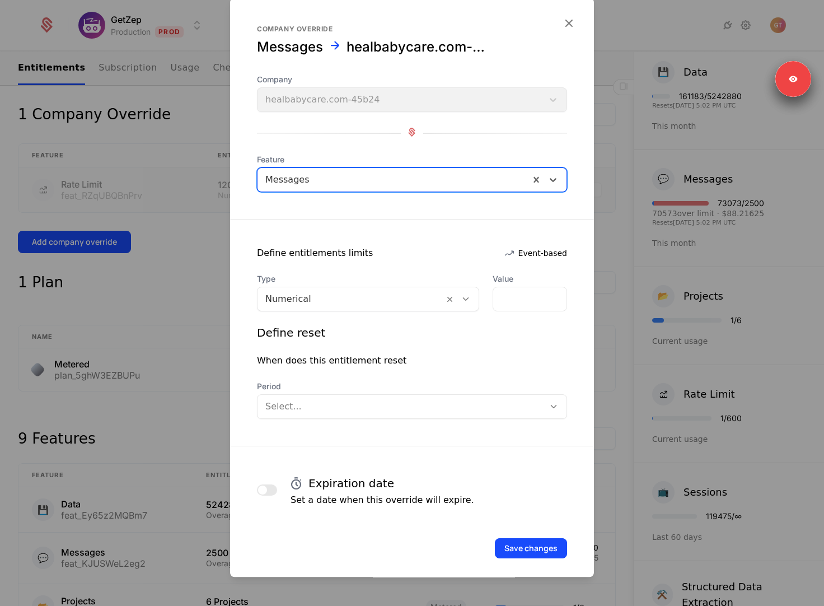
click at [341, 306] on div at bounding box center [350, 299] width 171 height 16
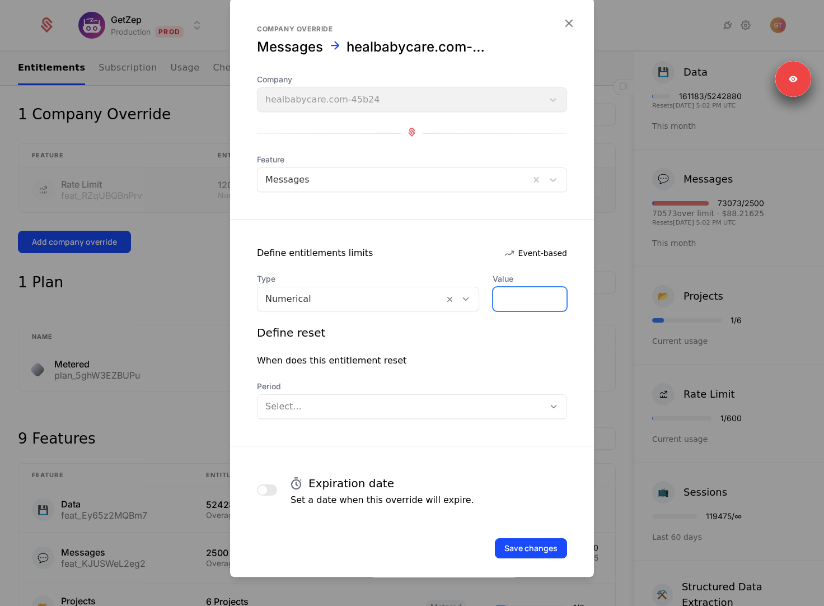
click at [515, 302] on input "*" at bounding box center [529, 299] width 73 height 24
click at [399, 301] on div at bounding box center [350, 299] width 171 height 16
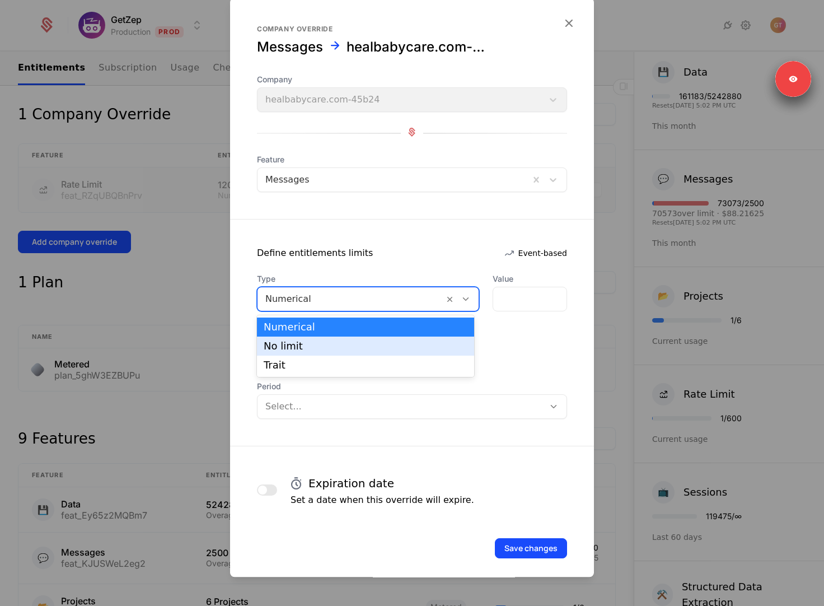
click at [371, 347] on div "No limit" at bounding box center [366, 346] width 204 height 10
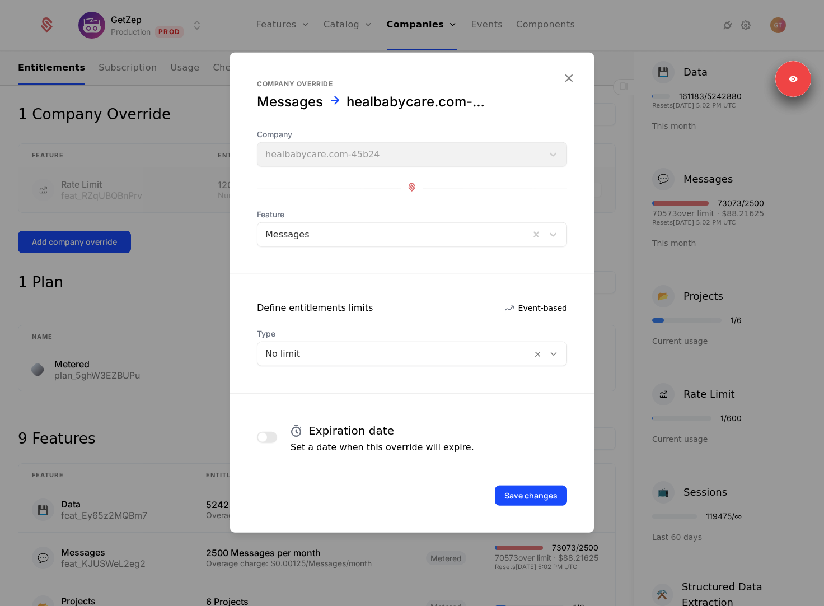
click at [270, 438] on button "button" at bounding box center [267, 437] width 20 height 11
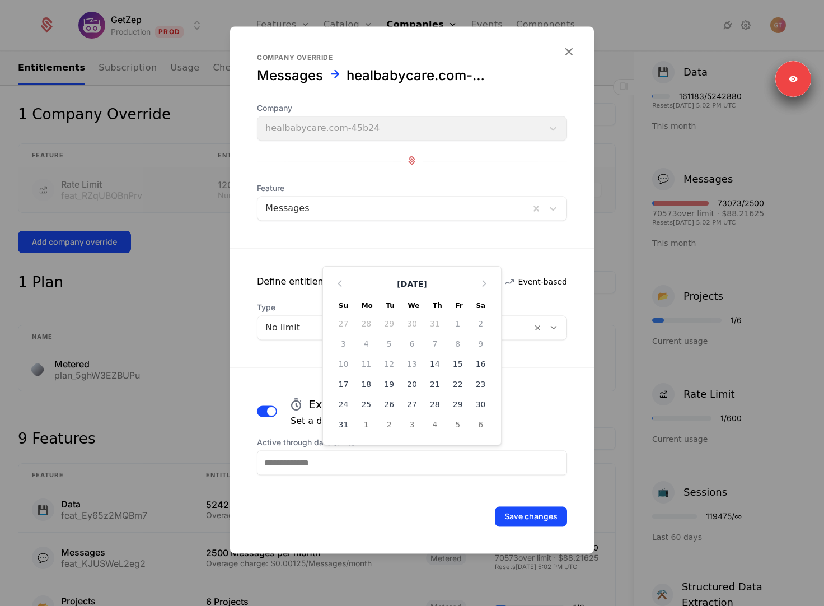
click at [353, 462] on input "Active through date (UTC)" at bounding box center [412, 462] width 310 height 25
click at [456, 383] on div "22" at bounding box center [457, 384] width 23 height 18
type input "**********"
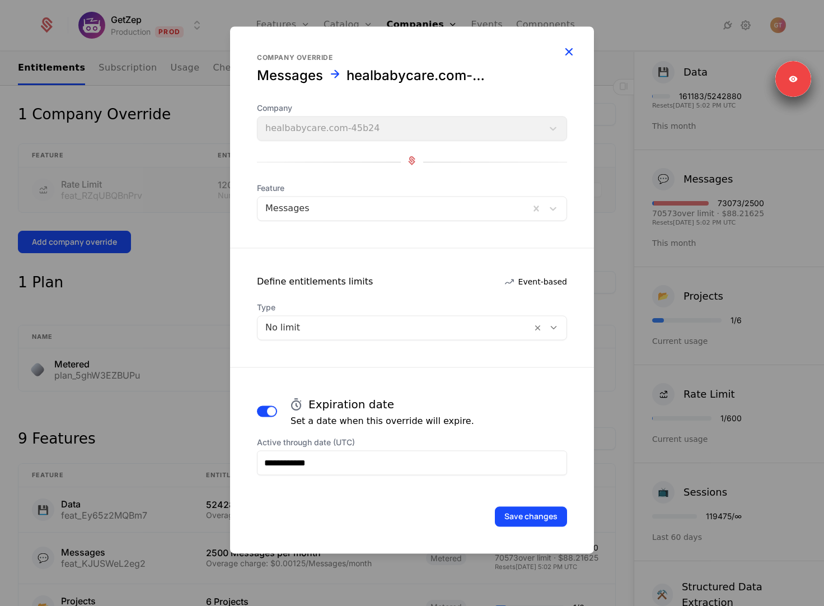
click at [570, 53] on icon "button" at bounding box center [568, 51] width 15 height 15
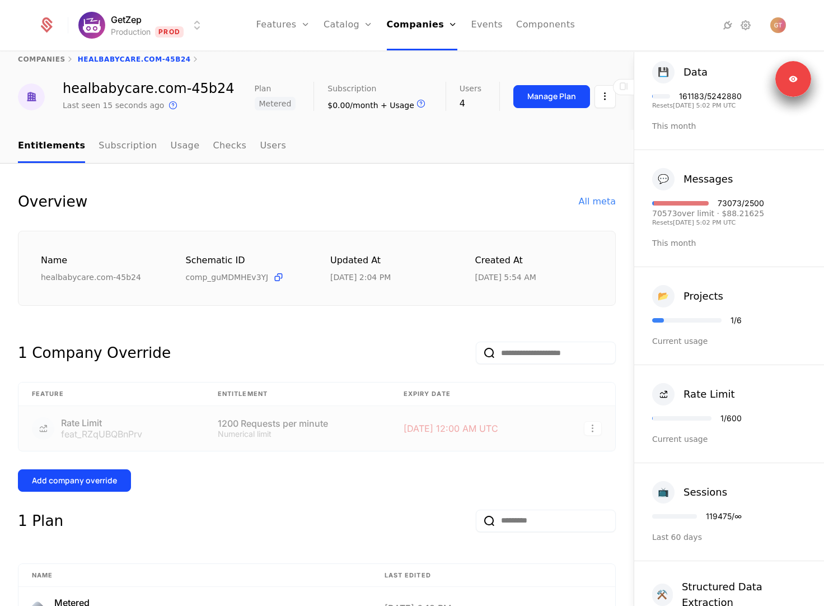
scroll to position [0, 0]
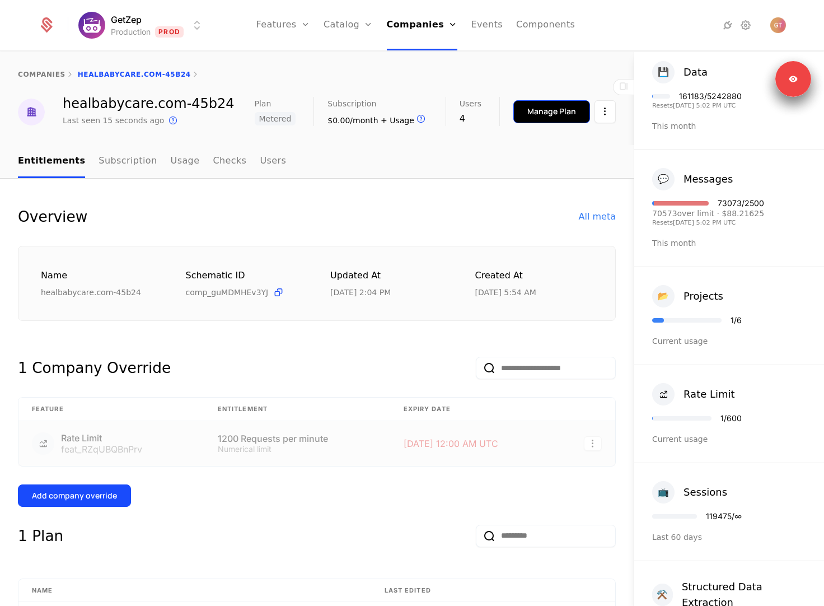
click at [539, 116] on div "Manage Plan" at bounding box center [551, 111] width 49 height 11
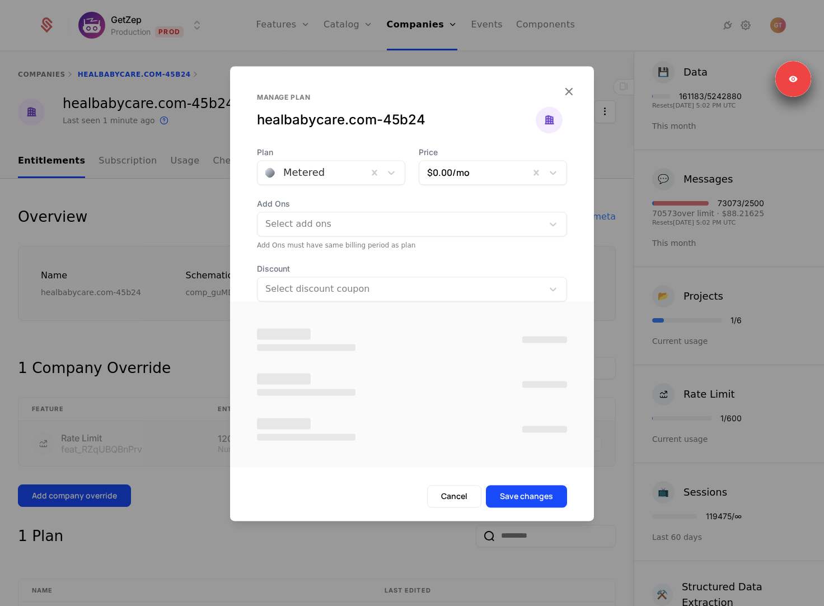
click at [320, 170] on div at bounding box center [312, 173] width 95 height 16
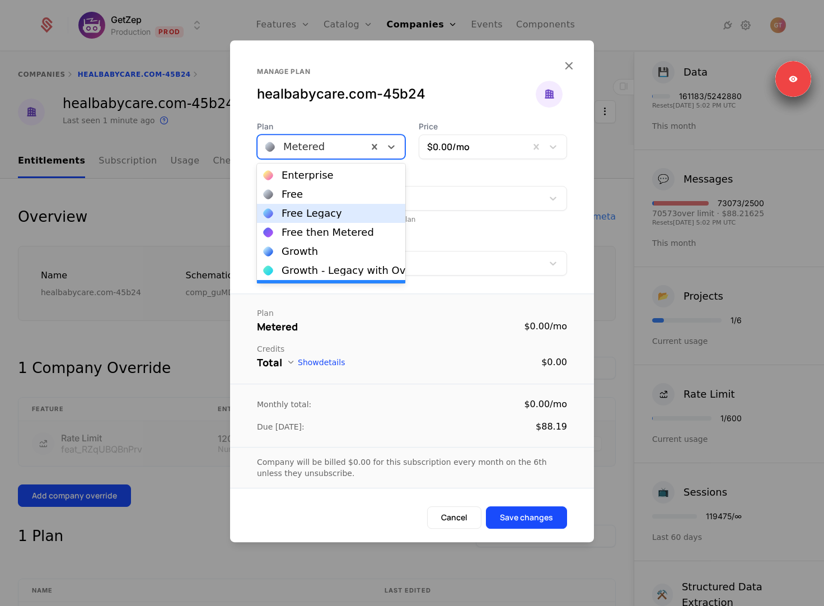
click at [320, 204] on div "Free Legacy" at bounding box center [331, 213] width 148 height 19
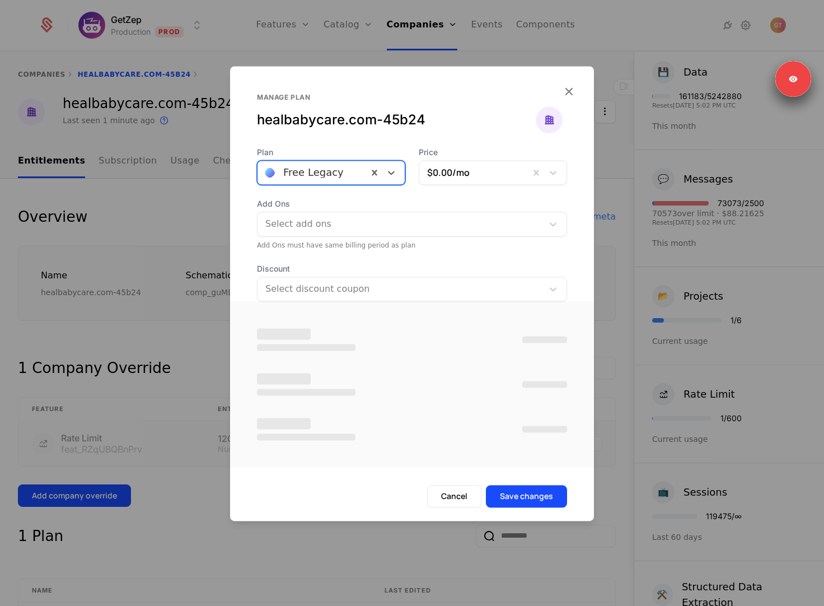
click at [316, 178] on div at bounding box center [312, 173] width 95 height 16
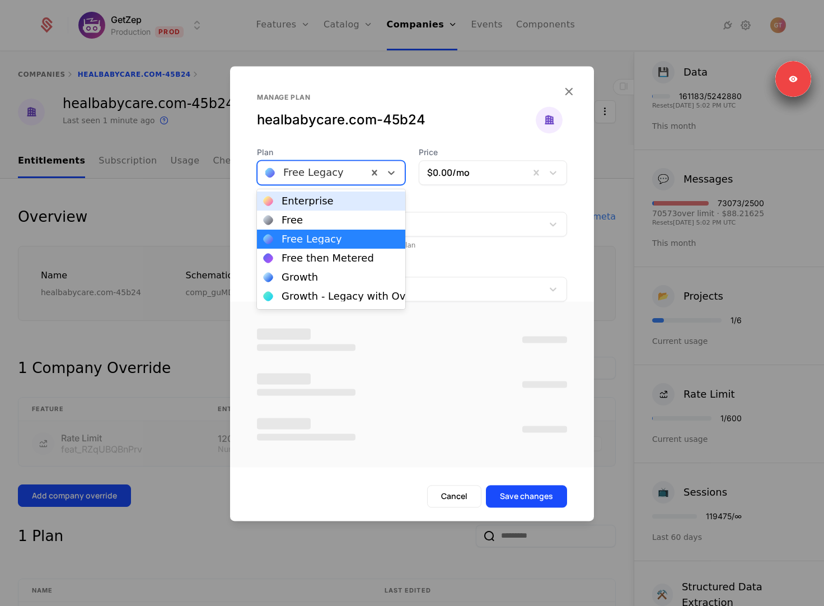
click at [316, 268] on div "Growth" at bounding box center [331, 277] width 148 height 19
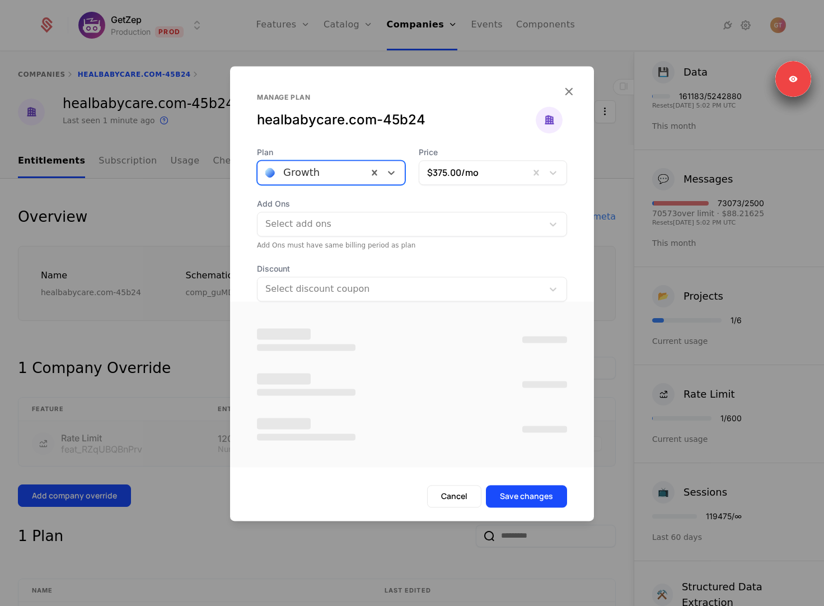
click at [318, 182] on div "Growth" at bounding box center [331, 172] width 148 height 25
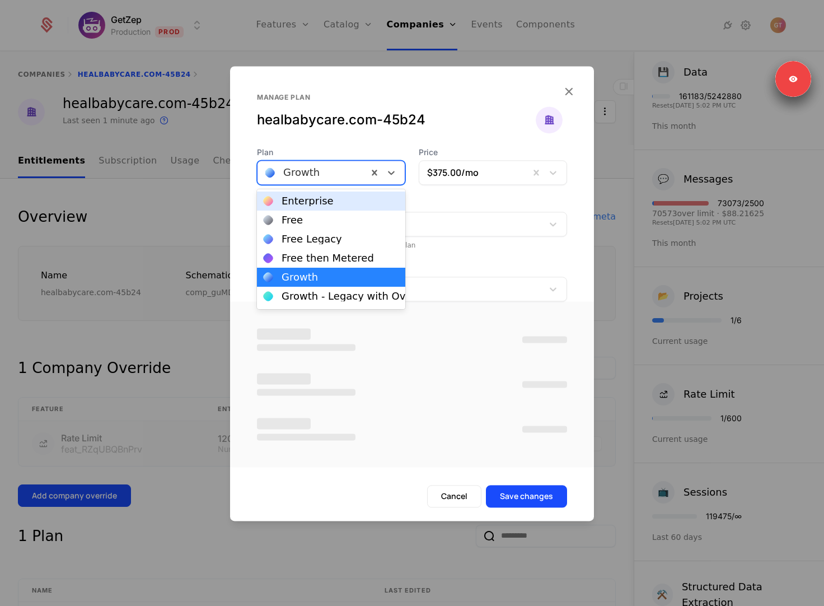
click at [318, 196] on div "Enterprise" at bounding box center [308, 201] width 52 height 10
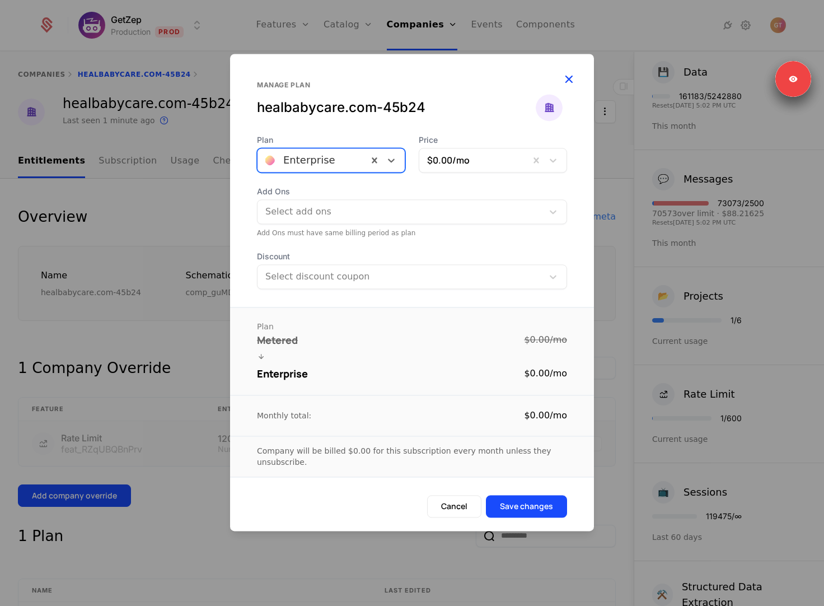
click at [568, 82] on icon "button" at bounding box center [568, 79] width 15 height 15
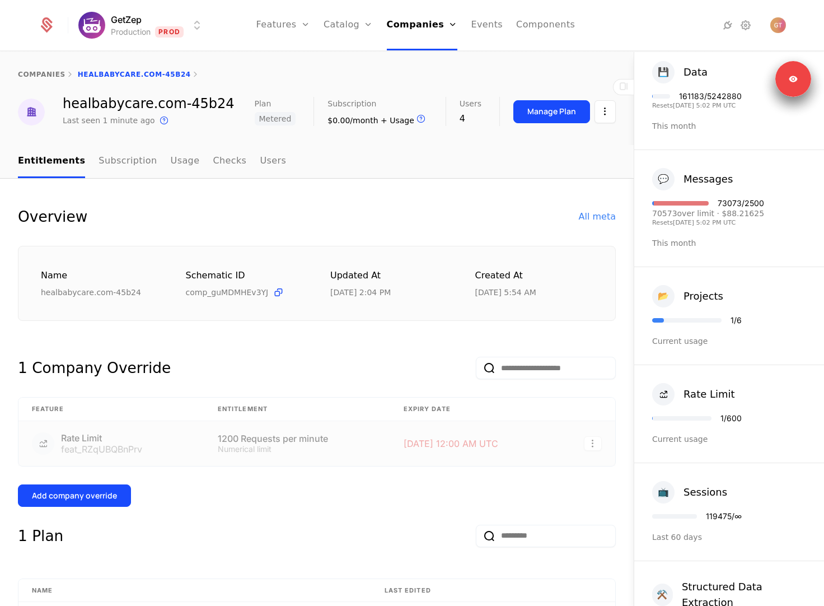
click at [428, 26] on link "Companies" at bounding box center [422, 25] width 71 height 50
select select "**"
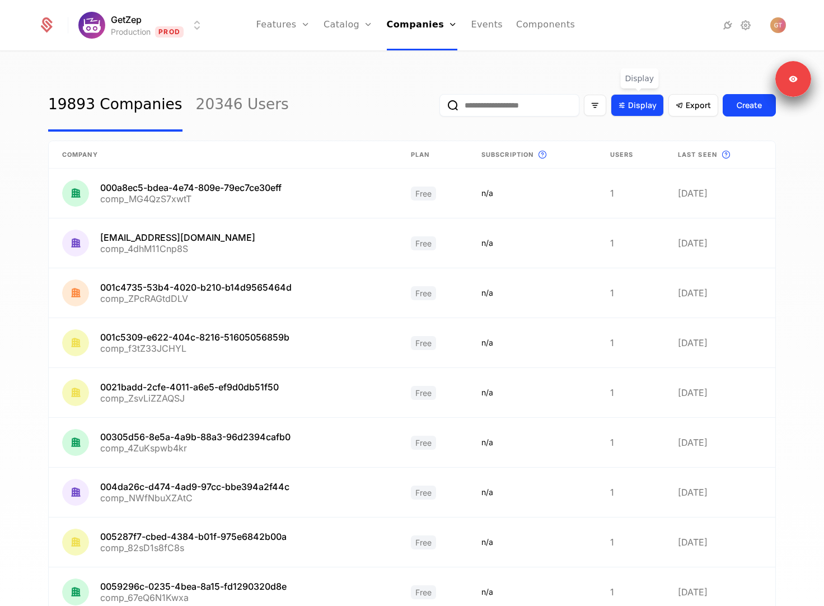
click at [636, 106] on span "Display" at bounding box center [642, 105] width 29 height 11
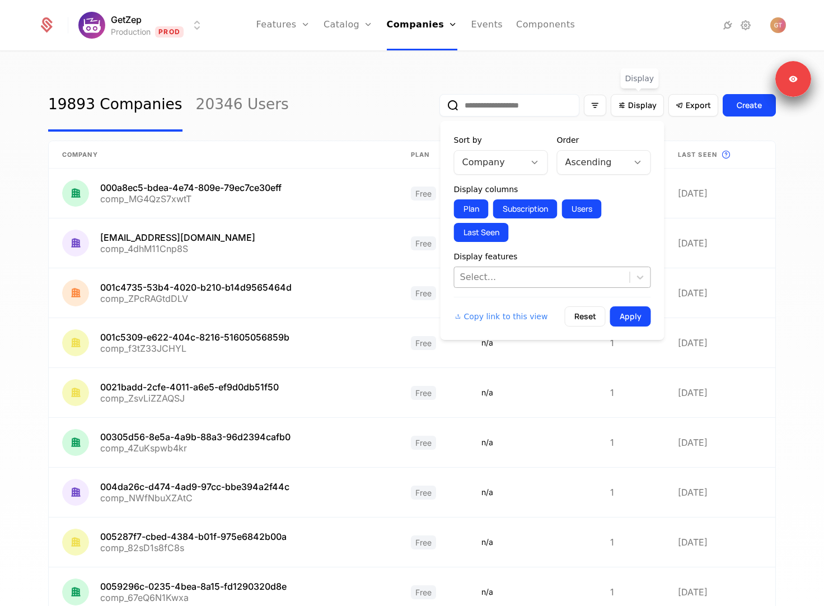
click at [516, 275] on div at bounding box center [542, 277] width 164 height 16
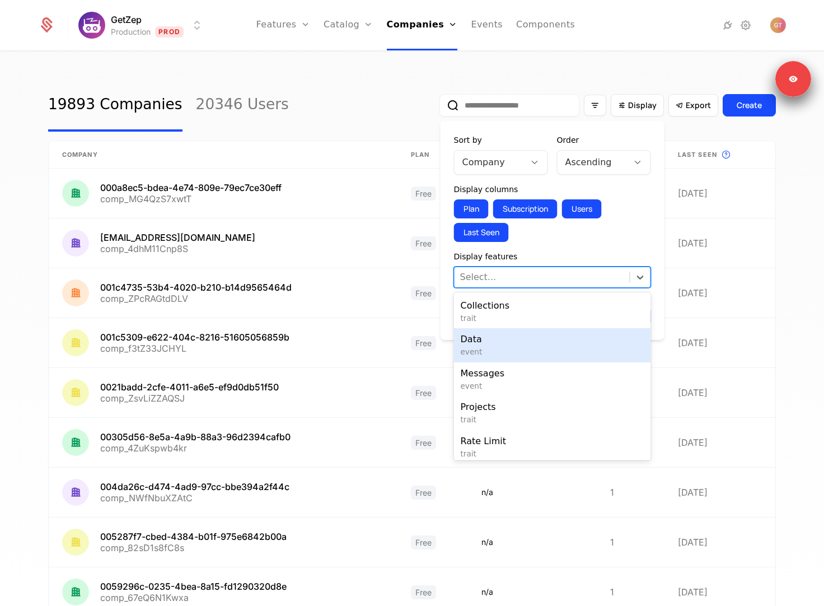
click at [524, 343] on span "Data" at bounding box center [553, 338] width 184 height 13
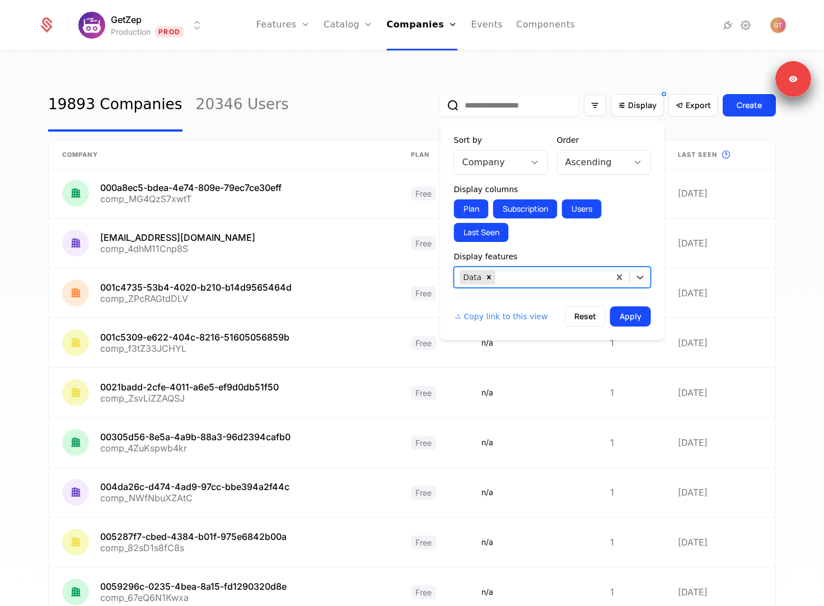
click at [525, 170] on div at bounding box center [536, 163] width 22 height 24
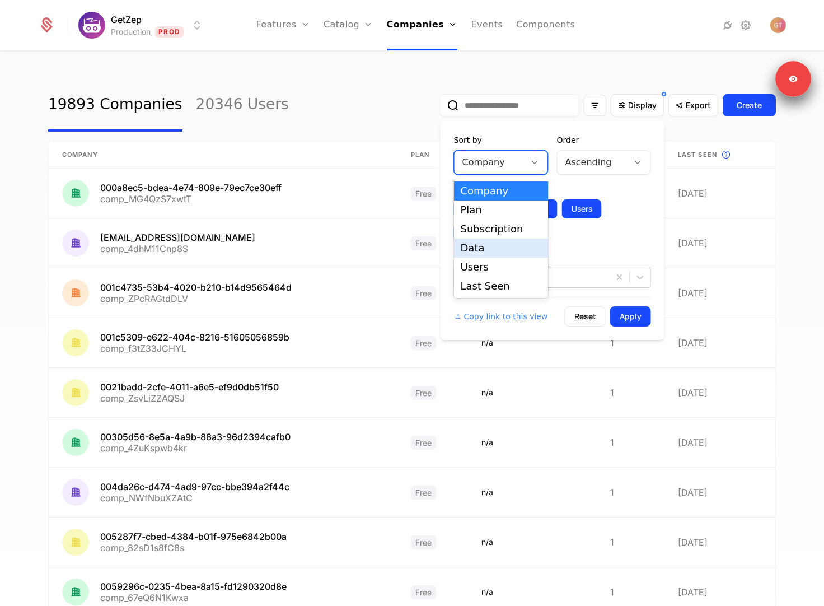
click at [500, 244] on div "Data" at bounding box center [501, 248] width 81 height 10
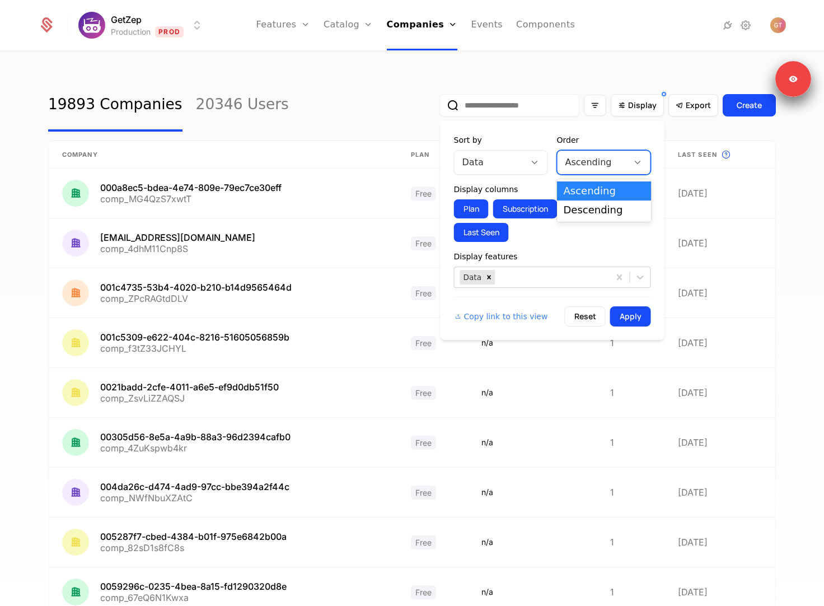
click at [587, 159] on div at bounding box center [592, 162] width 55 height 16
click at [597, 210] on div "Descending" at bounding box center [604, 210] width 81 height 10
click at [626, 313] on button "Apply" at bounding box center [630, 316] width 41 height 20
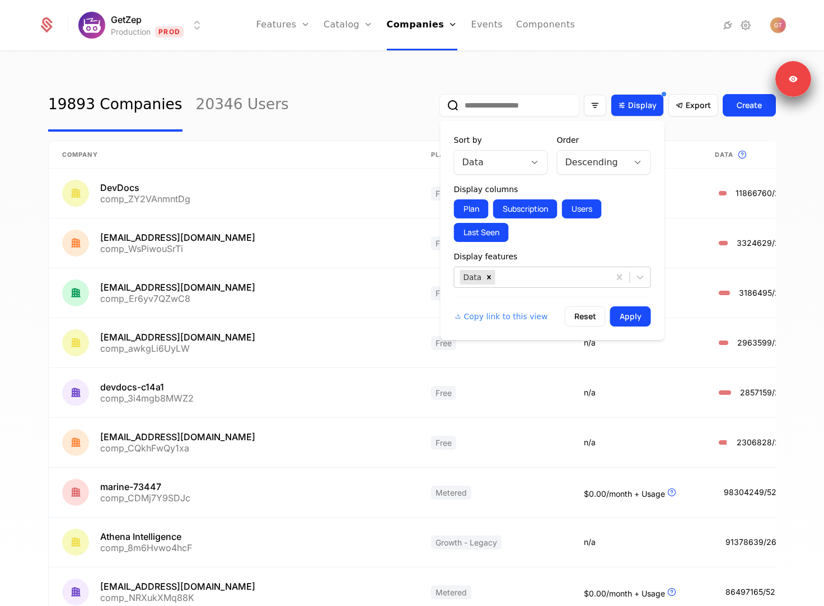
click at [644, 112] on div "Display" at bounding box center [637, 105] width 53 height 22
click at [529, 272] on div at bounding box center [551, 277] width 106 height 16
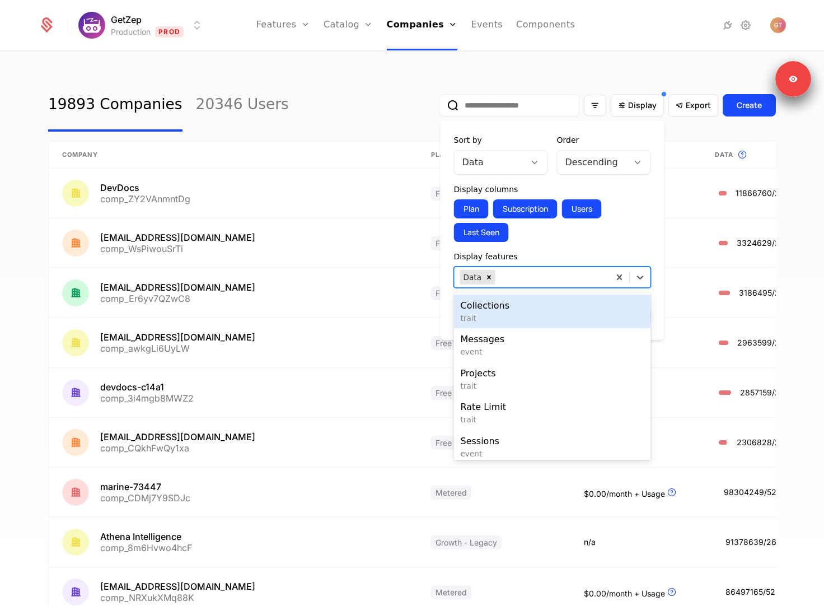
click at [596, 66] on div "19893 Companies 20346 Users Display Export Create Company Plan Subscription Thi…" at bounding box center [412, 332] width 824 height 560
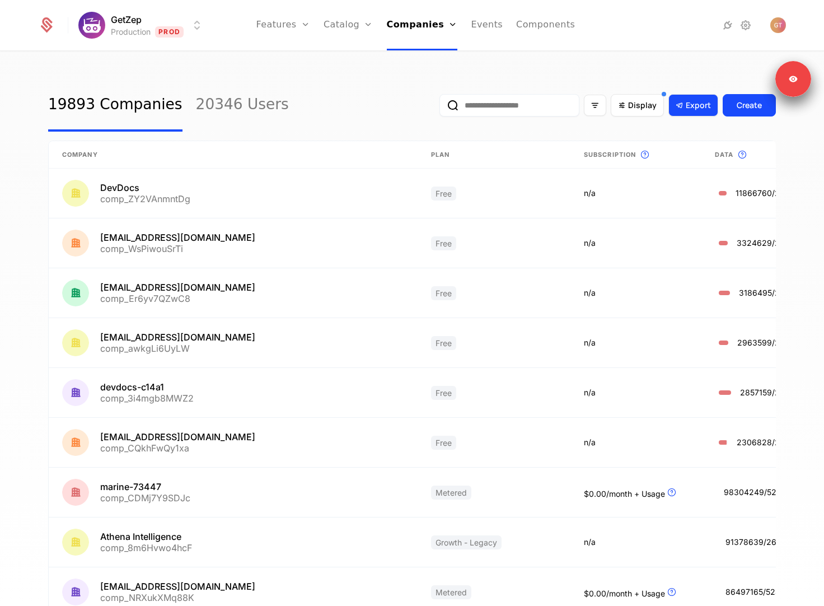
click at [691, 109] on span "Export" at bounding box center [698, 105] width 25 height 11
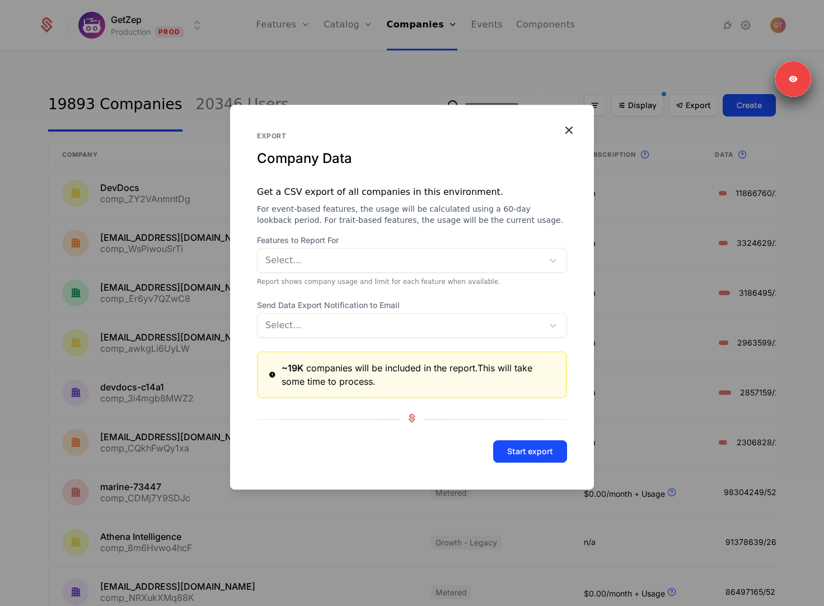
click at [348, 264] on div at bounding box center [401, 260] width 270 height 16
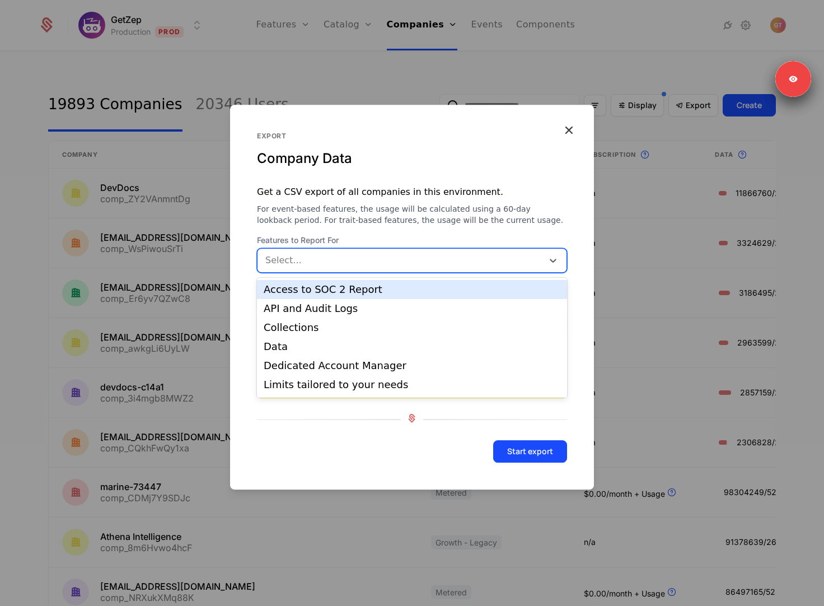
click at [452, 175] on div "Export Company Data" at bounding box center [412, 159] width 310 height 54
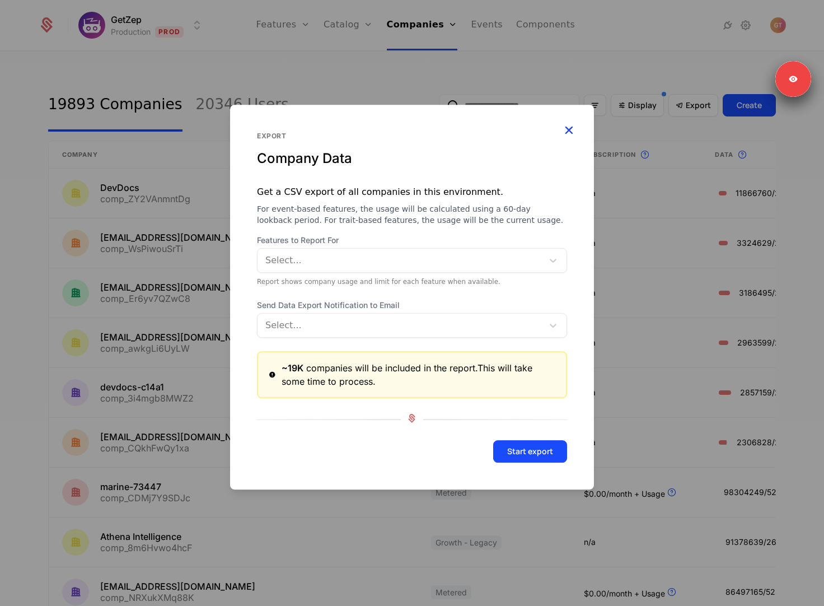
click at [570, 129] on icon "button" at bounding box center [568, 130] width 15 height 15
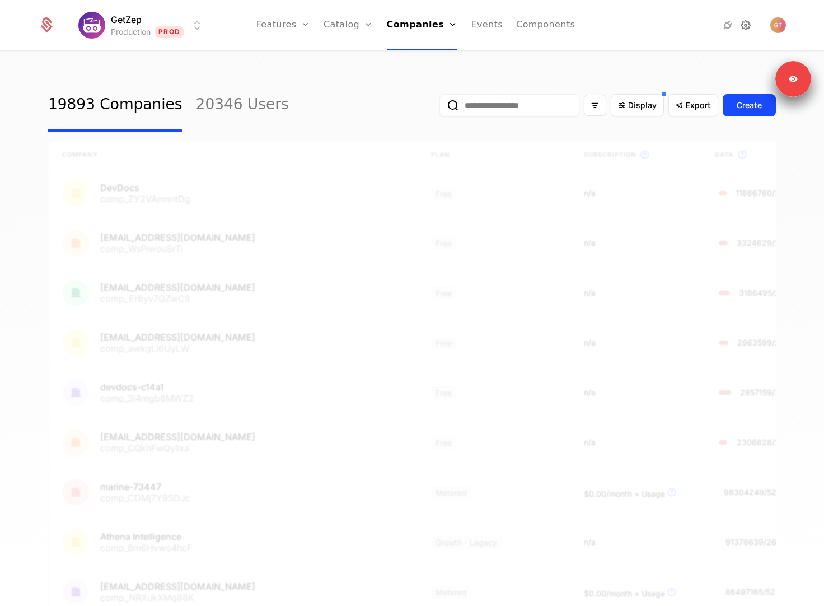
click at [745, 25] on icon at bounding box center [745, 24] width 13 height 13
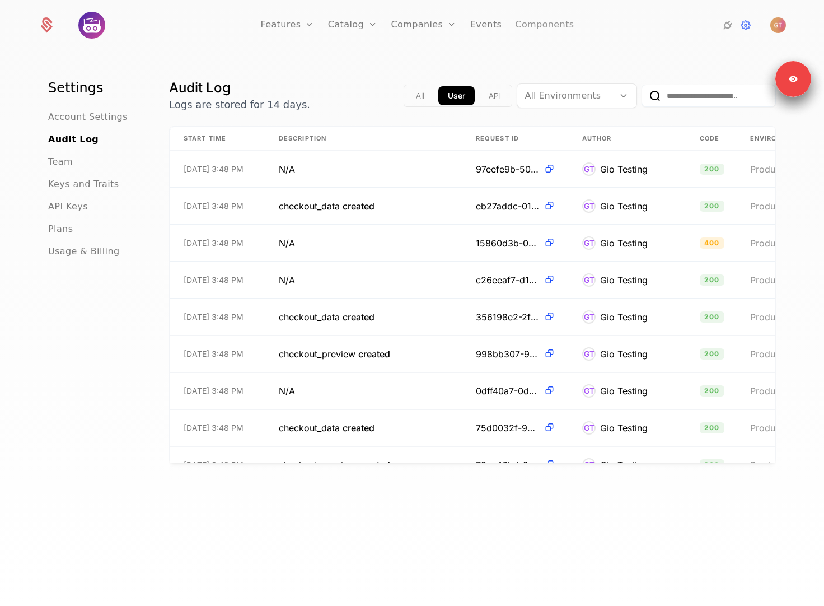
click at [552, 26] on link "Components" at bounding box center [544, 25] width 59 height 50
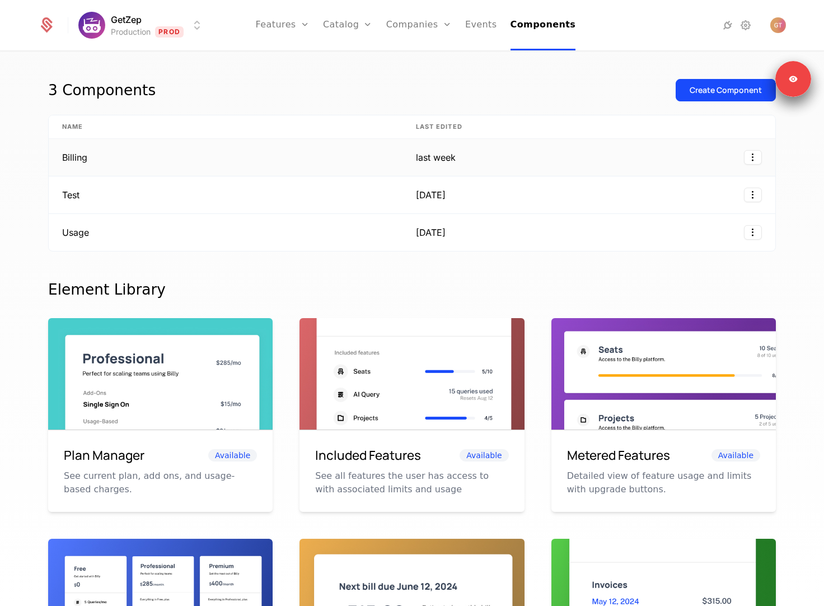
click at [357, 161] on td "Billing" at bounding box center [226, 157] width 354 height 37
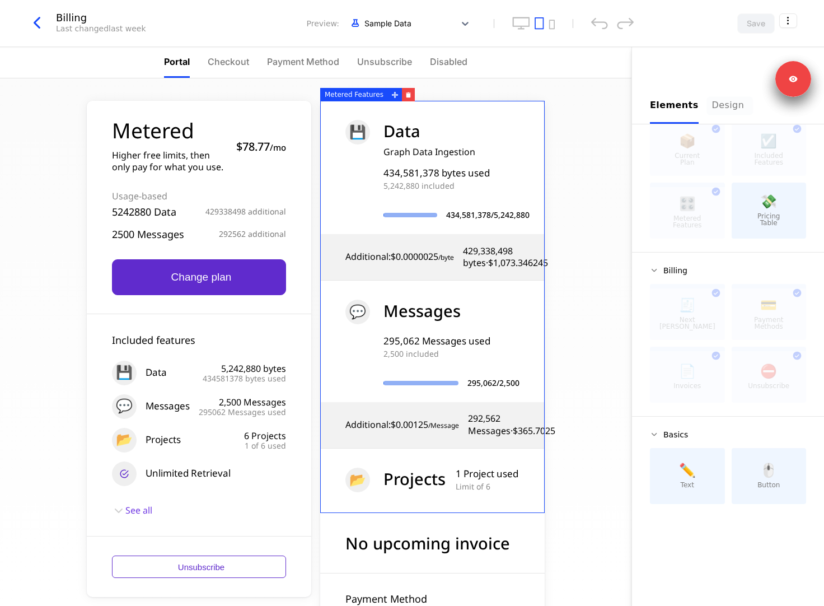
click at [712, 99] on div "Design" at bounding box center [730, 105] width 36 height 13
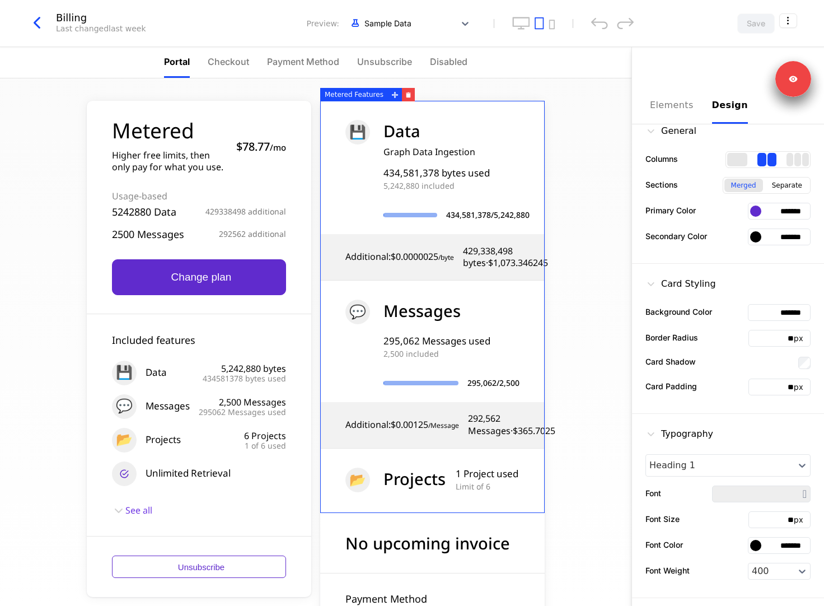
scroll to position [3, 0]
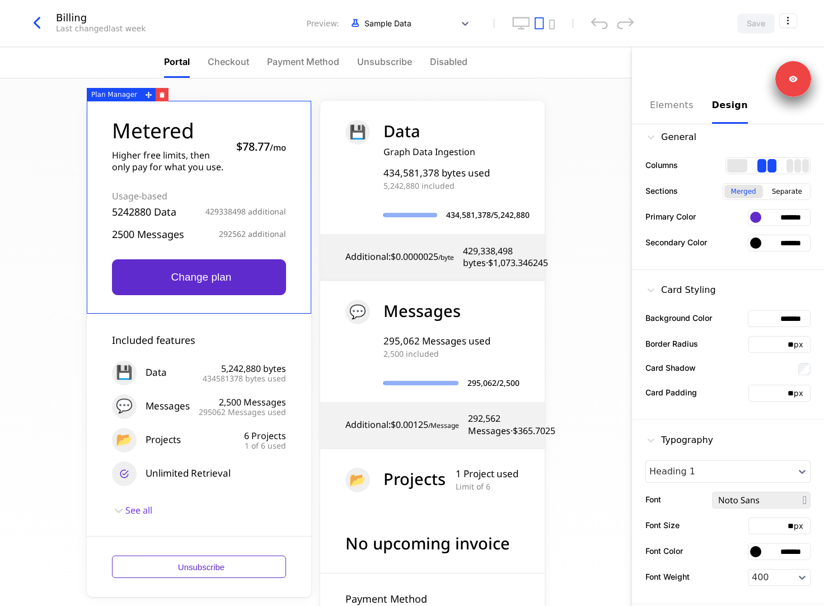
click at [303, 276] on div "Metered Higher free limits, then only pay for what you use. $78.77 / mo Usage-b…" at bounding box center [199, 207] width 224 height 213
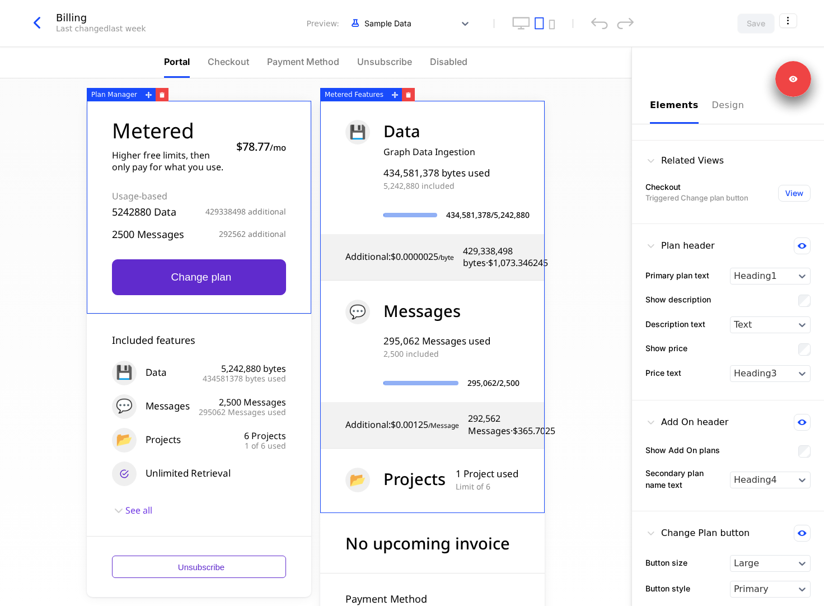
scroll to position [10, 0]
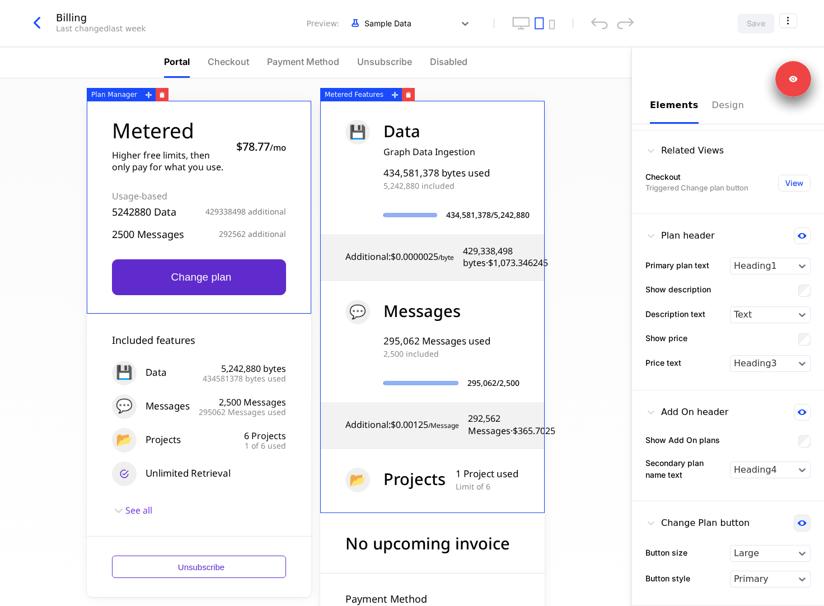
click at [807, 524] on button at bounding box center [802, 522] width 17 height 17
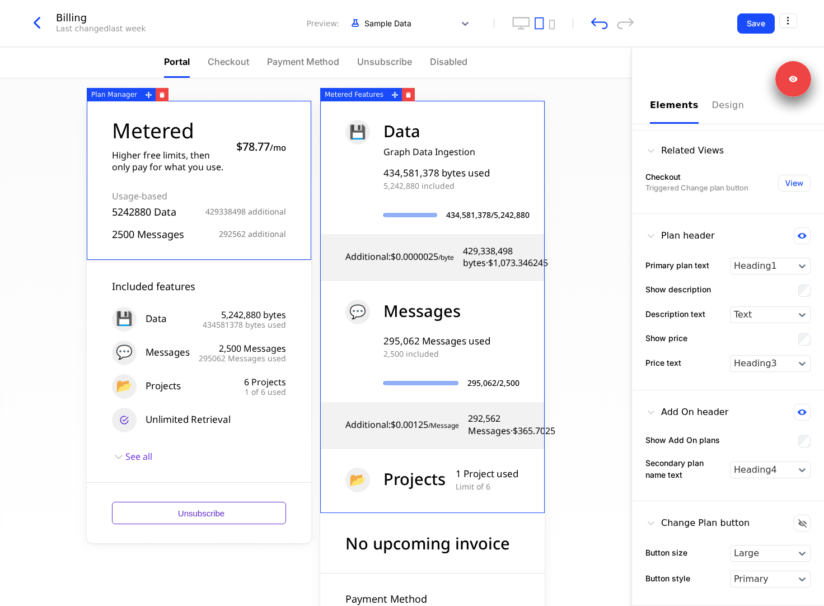
click at [602, 137] on div "Metered Higher free limits, then only pay for what you use. $78.77 / mo Usage-b…" at bounding box center [315, 341] width 631 height 527
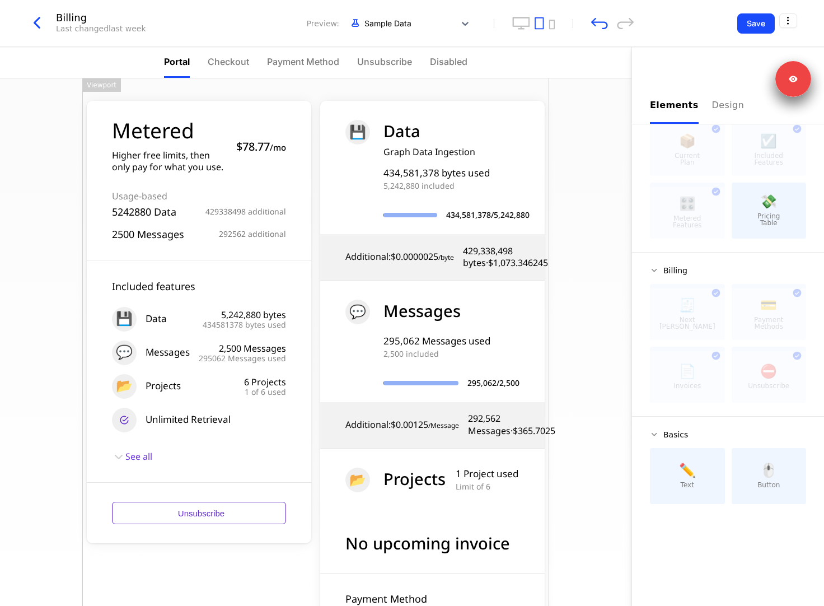
scroll to position [0, 0]
click at [518, 92] on div "Metered Higher free limits, then only pay for what you use. $78.77 / mo Usage-b…" at bounding box center [315, 417] width 467 height 679
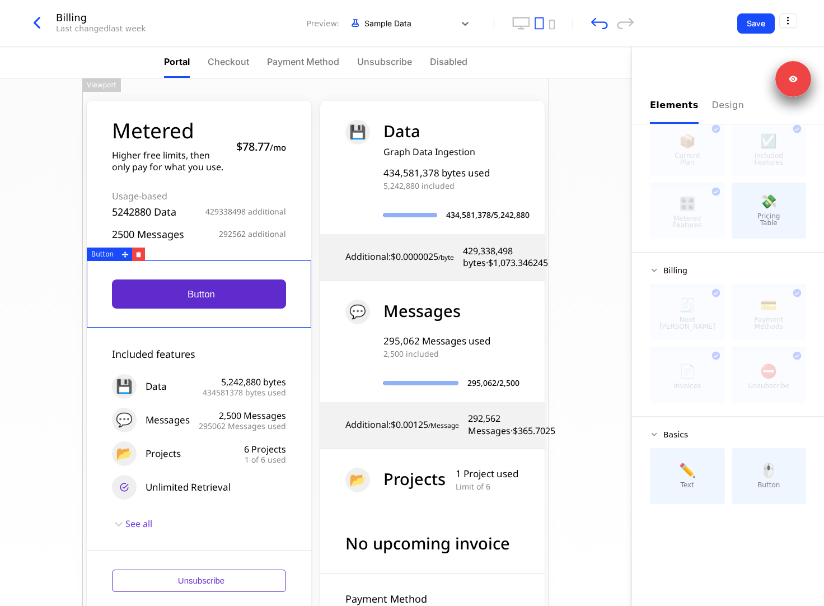
click at [269, 265] on div "Button" at bounding box center [199, 294] width 224 height 68
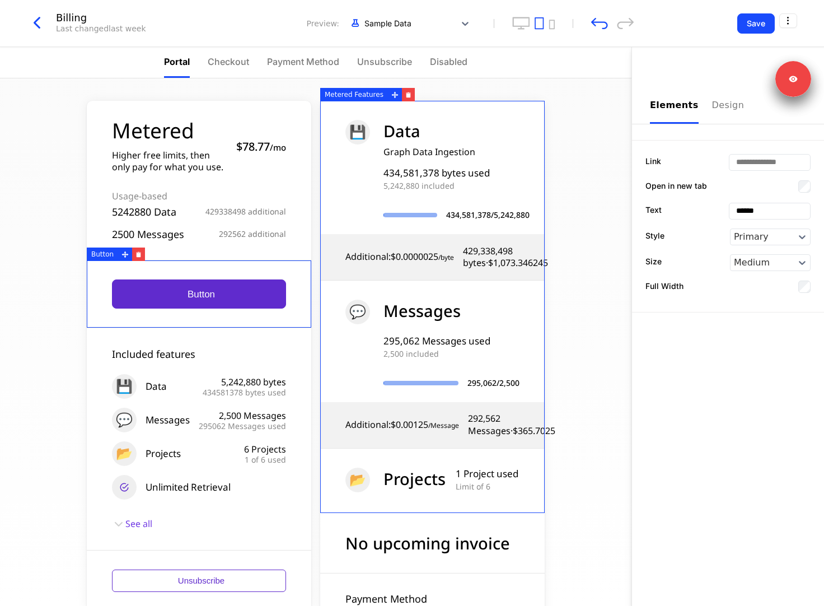
click at [770, 163] on input "Link" at bounding box center [769, 162] width 81 height 16
click at [760, 211] on input "******" at bounding box center [769, 211] width 81 height 16
type input "**********"
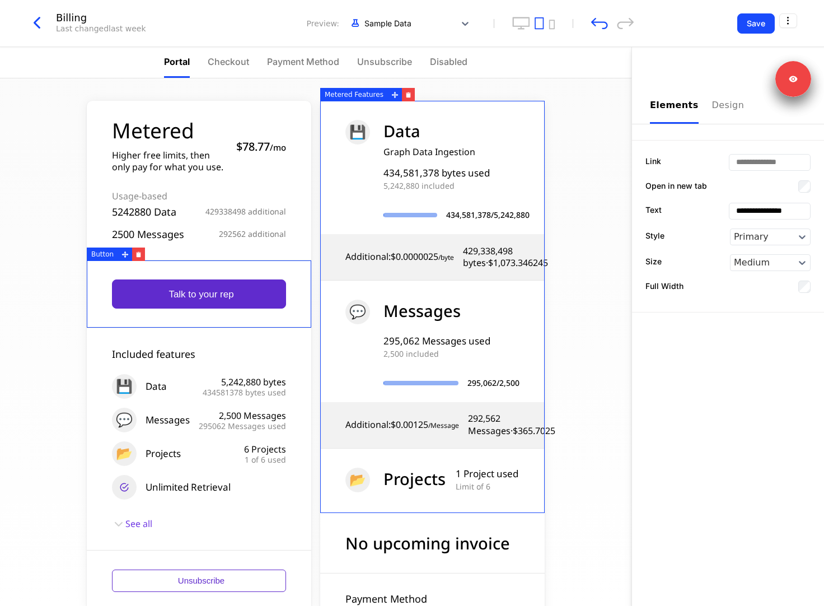
click at [598, 298] on div "Metered Higher free limits, then only pay for what you use. $78.77 / mo Usage-b…" at bounding box center [315, 341] width 631 height 527
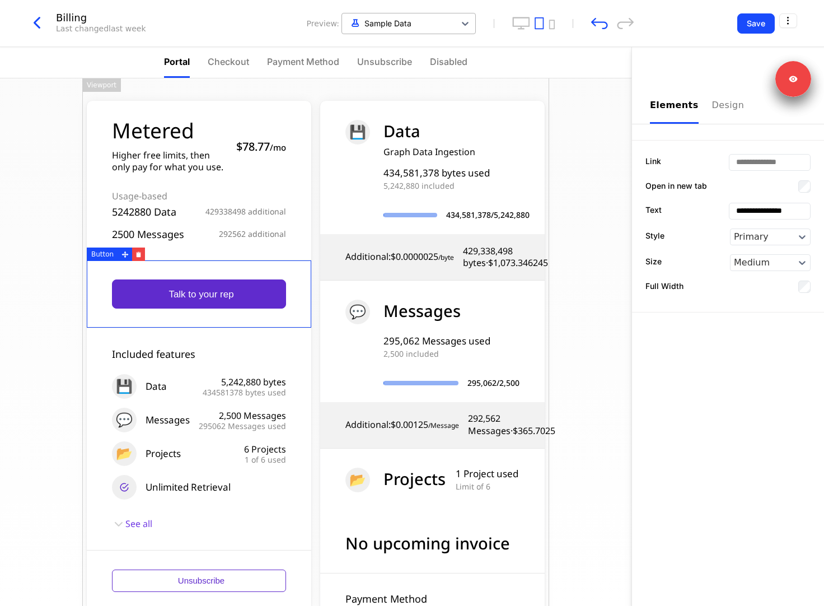
click at [428, 29] on div at bounding box center [399, 23] width 102 height 14
type input "********"
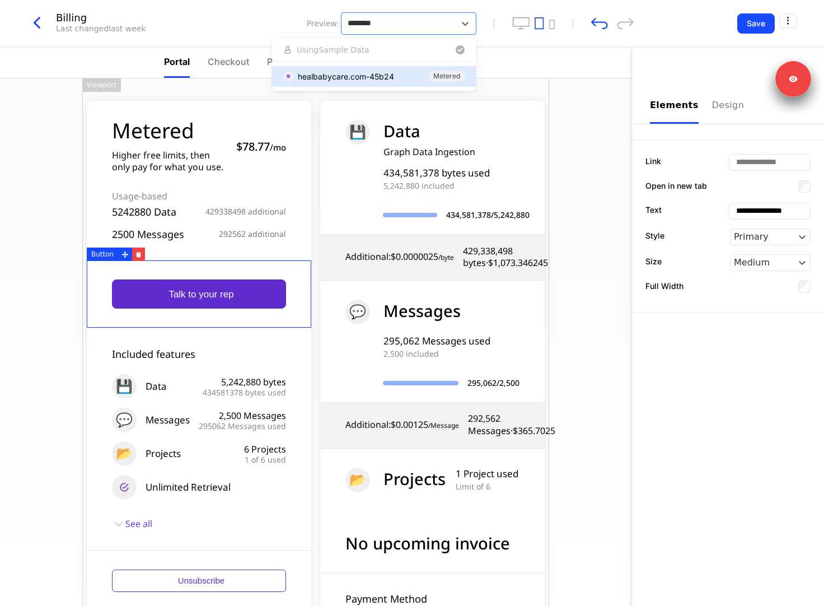
click at [368, 75] on div "healbabycare.com-45b24" at bounding box center [346, 77] width 96 height 12
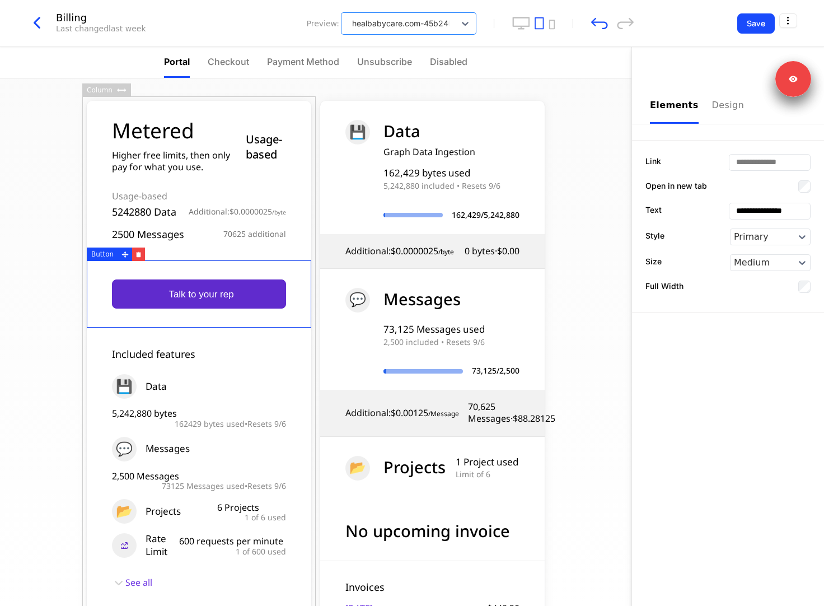
click at [37, 26] on icon "button" at bounding box center [37, 23] width 20 height 20
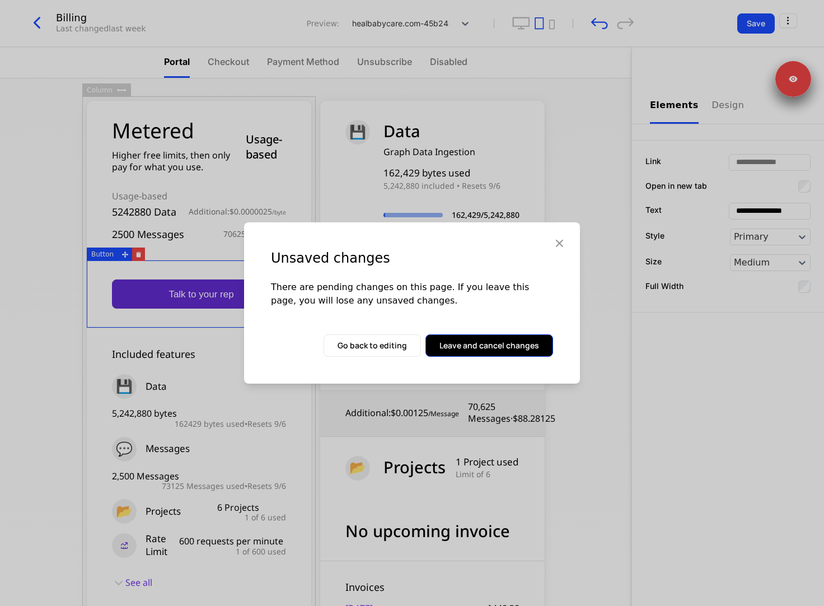
click at [480, 346] on button "Leave and cancel changes" at bounding box center [489, 345] width 128 height 22
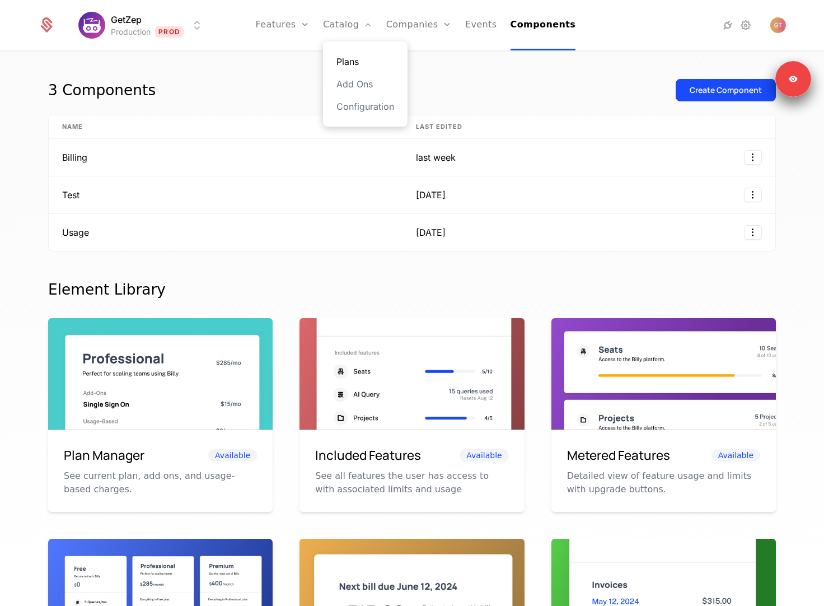
click at [365, 62] on link "Plans" at bounding box center [365, 61] width 58 height 13
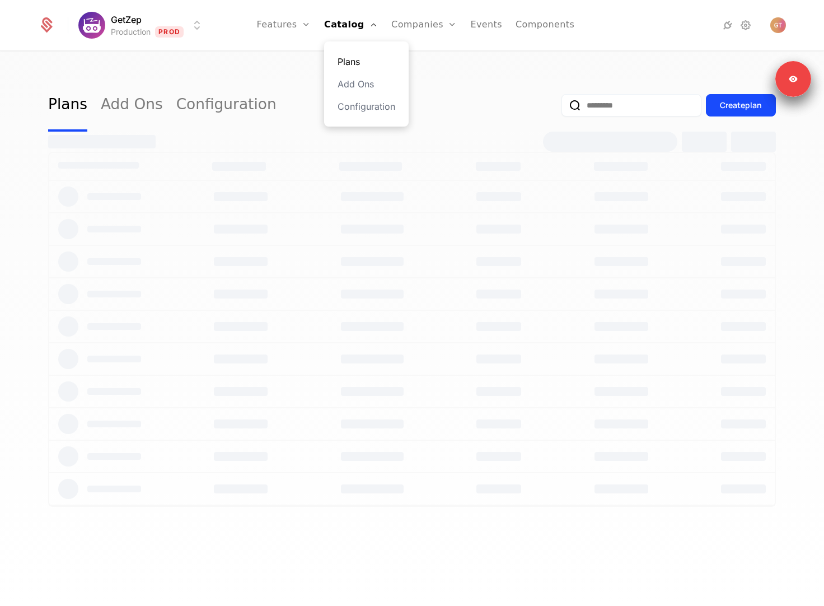
select select "**"
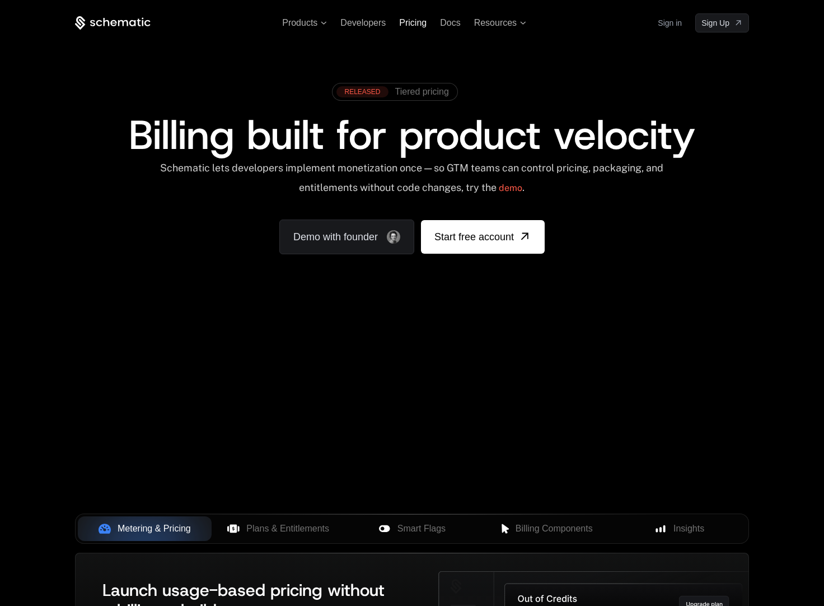
click at [412, 26] on span "Pricing" at bounding box center [412, 23] width 27 height 10
